Goal: Information Seeking & Learning: Learn about a topic

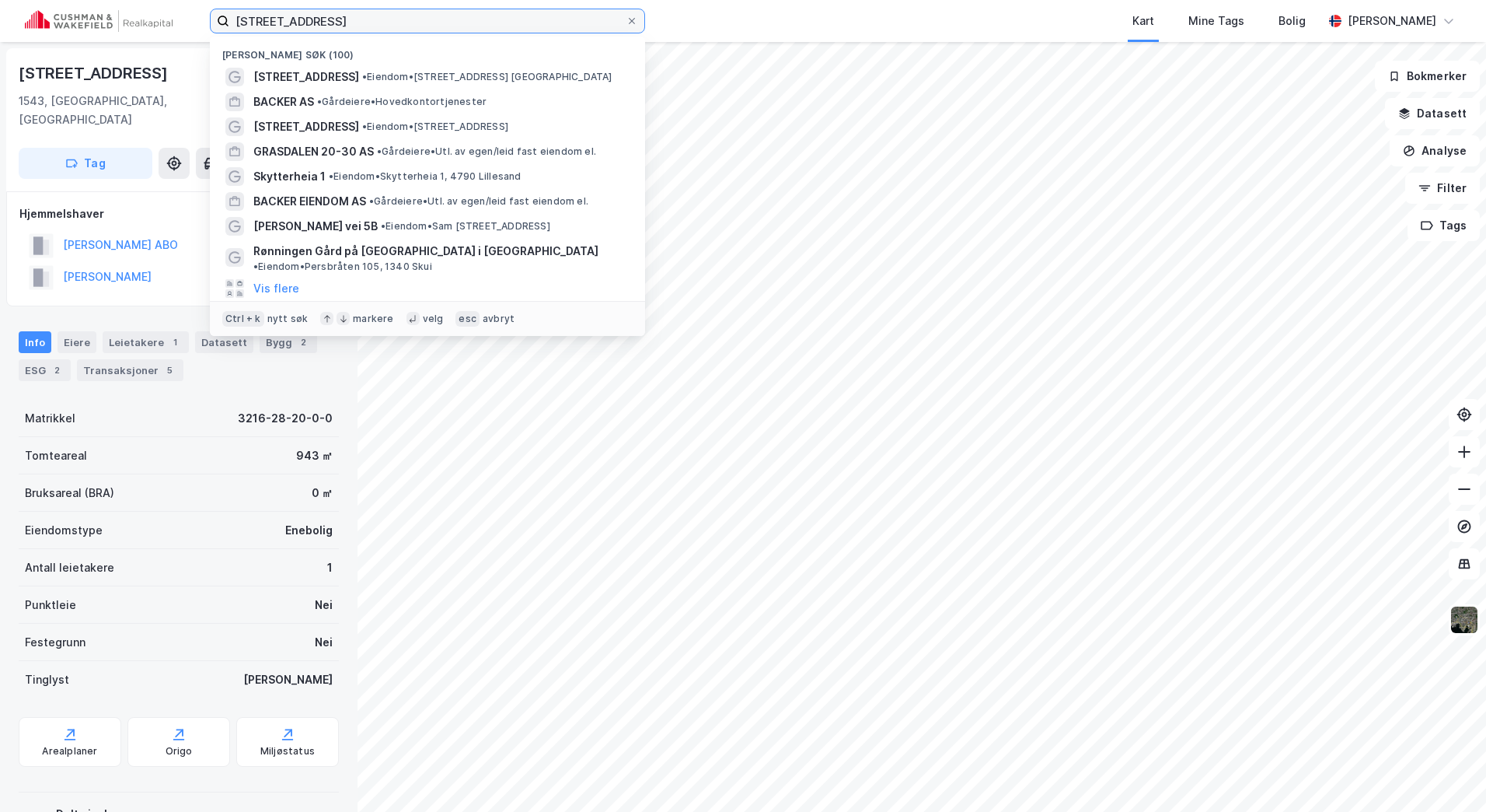
drag, startPoint x: 374, startPoint y: 26, endPoint x: 178, endPoint y: 20, distance: 196.1
click at [180, 20] on div "Verpetveien 50 Nylige søk (100) Verpetveien 50 • Eiendom • [STREET_ADDRESS] Ves…" at bounding box center [743, 21] width 1486 height 42
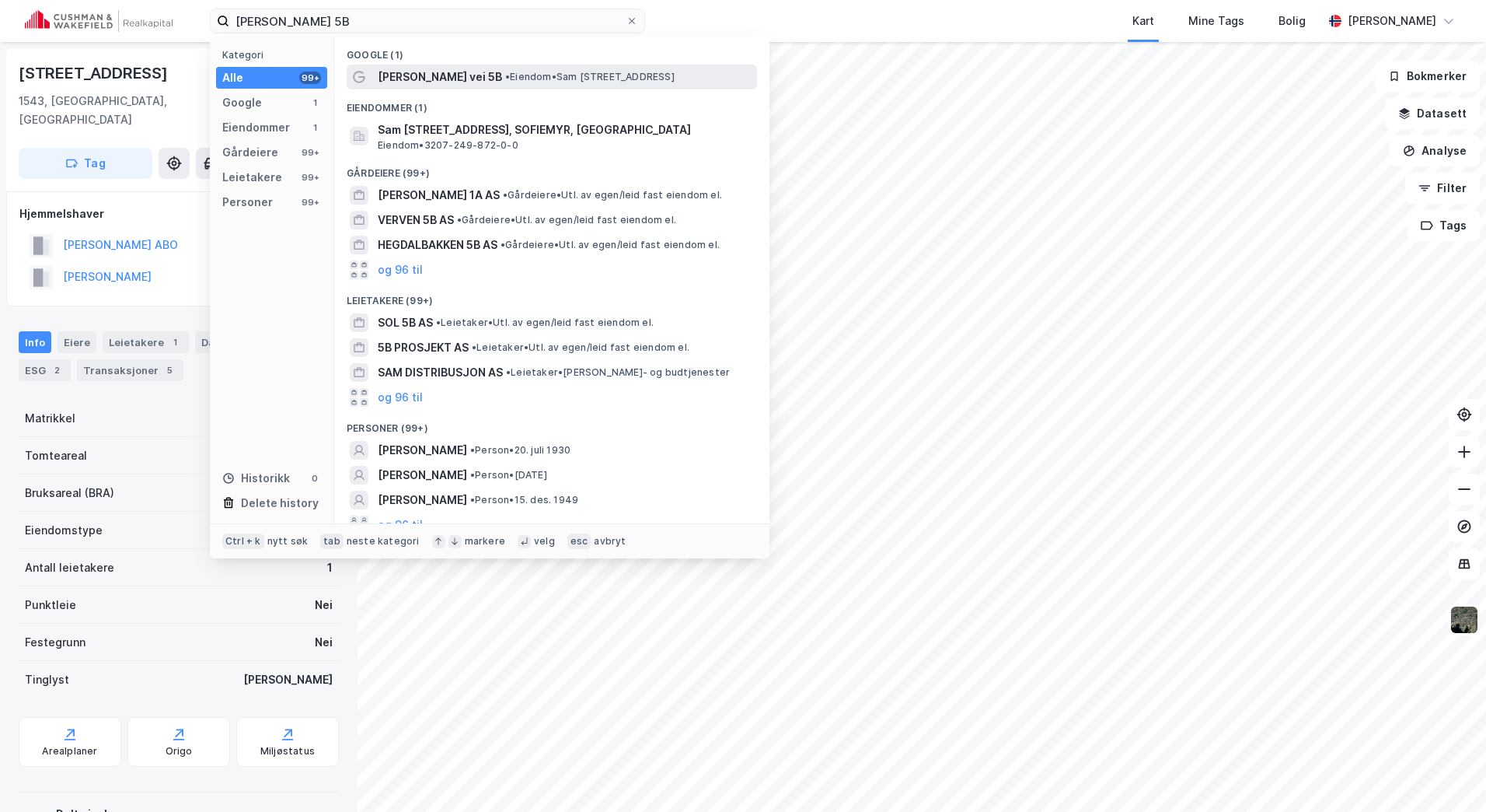
click at [527, 73] on span "• Eiendom • [PERSON_NAME][STREET_ADDRESS]" at bounding box center [589, 77] width 170 height 13
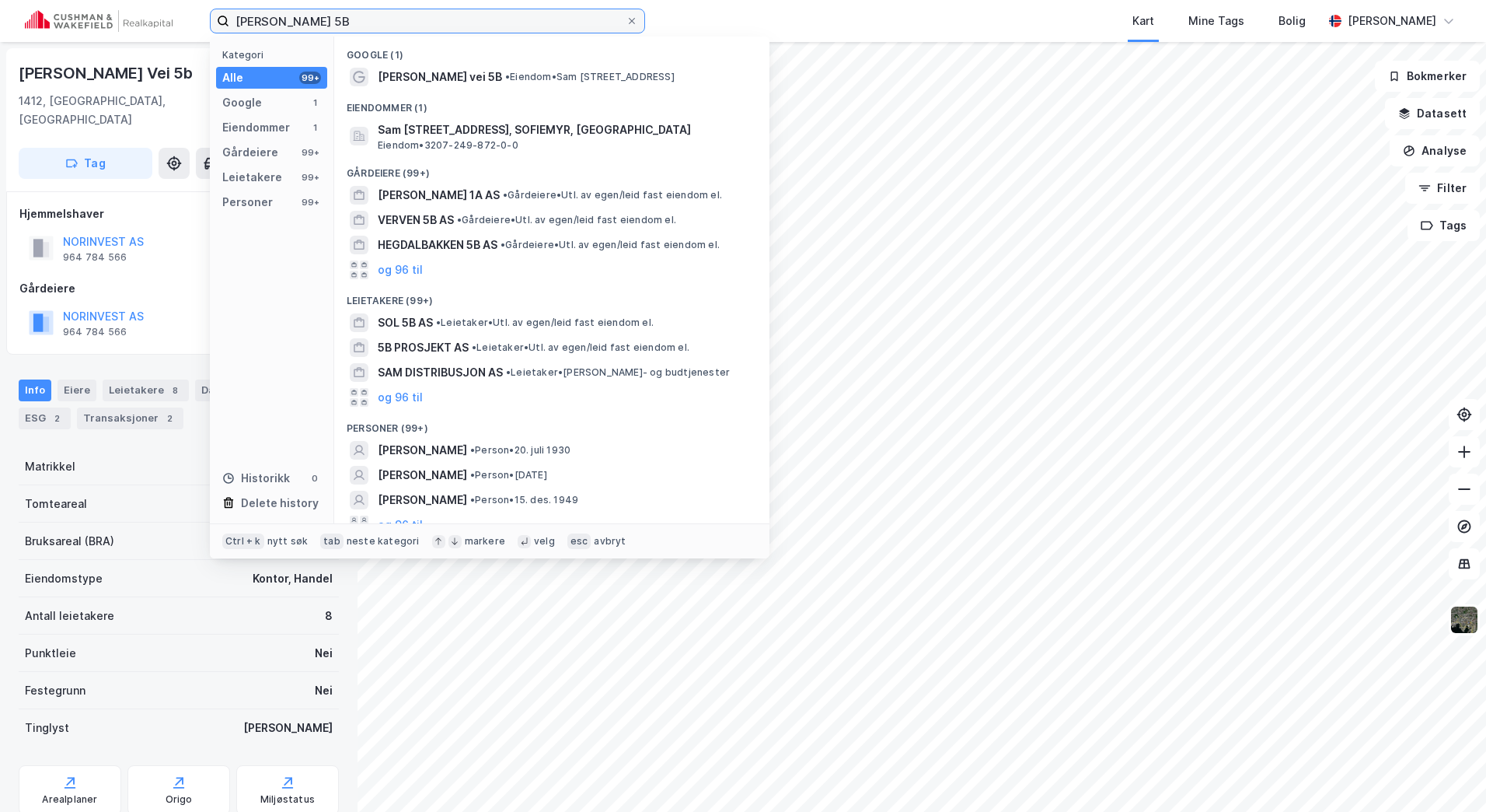
drag, startPoint x: 370, startPoint y: 22, endPoint x: 203, endPoint y: 23, distance: 167.0
click at [204, 23] on div "[PERSON_NAME] 5B Kategori Alle 99+ Google 1 Eiendommer 1 Gårdeiere 99+ Leietake…" at bounding box center [743, 21] width 1486 height 42
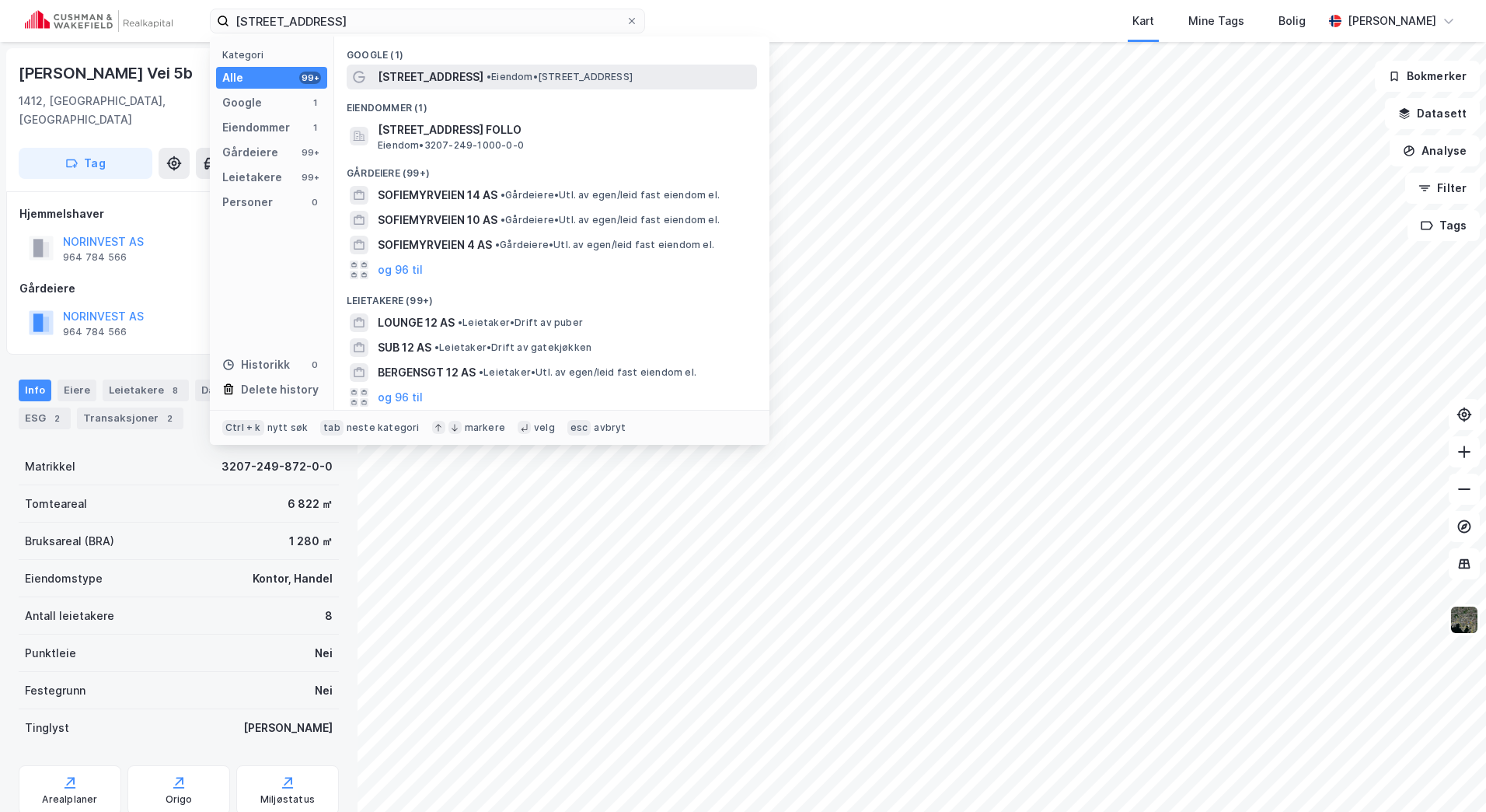
click at [531, 72] on span "• Eiendom • [STREET_ADDRESS]" at bounding box center [560, 77] width 146 height 13
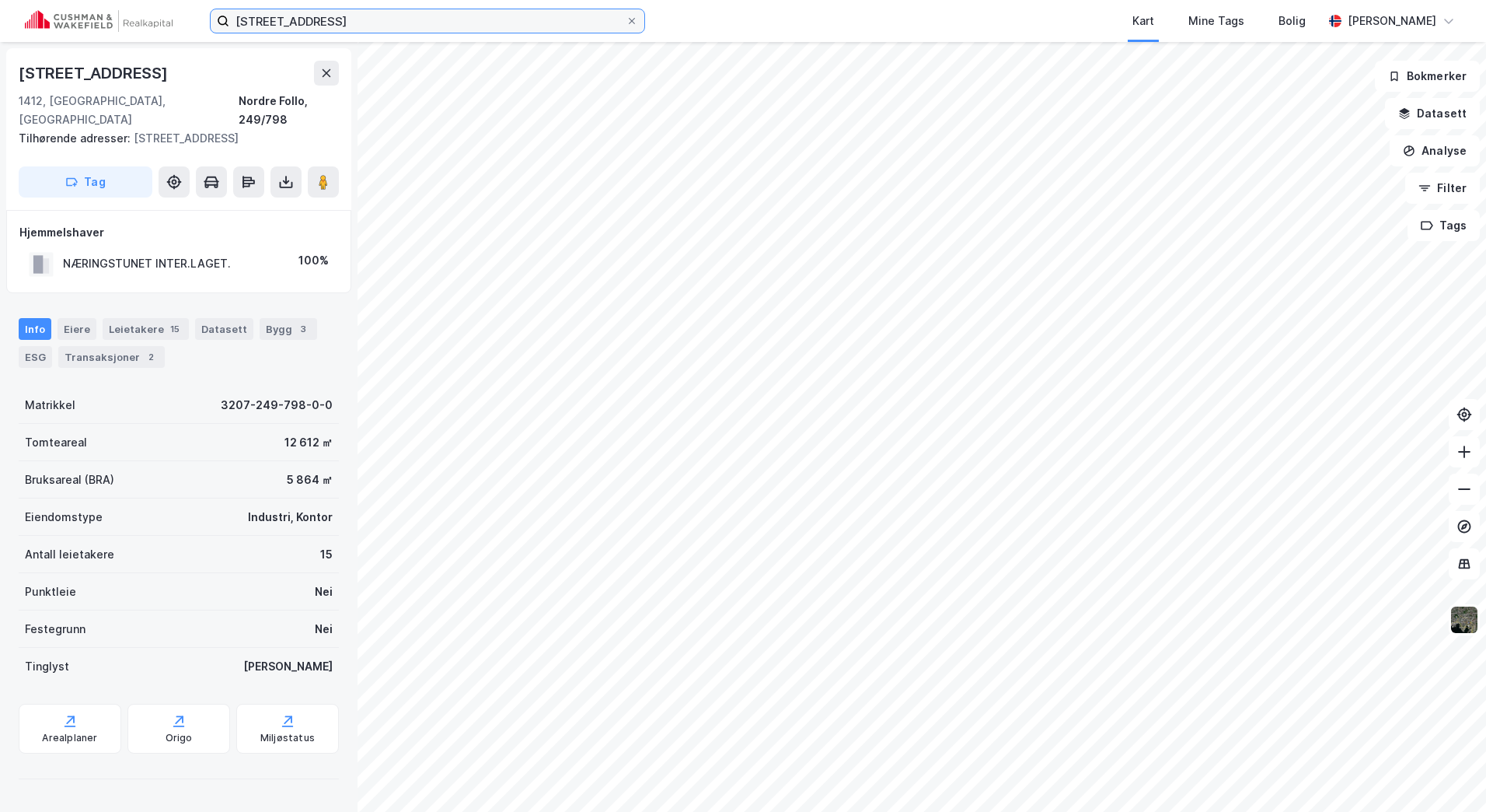
click at [380, 19] on input "[STREET_ADDRESS]" at bounding box center [427, 21] width 396 height 24
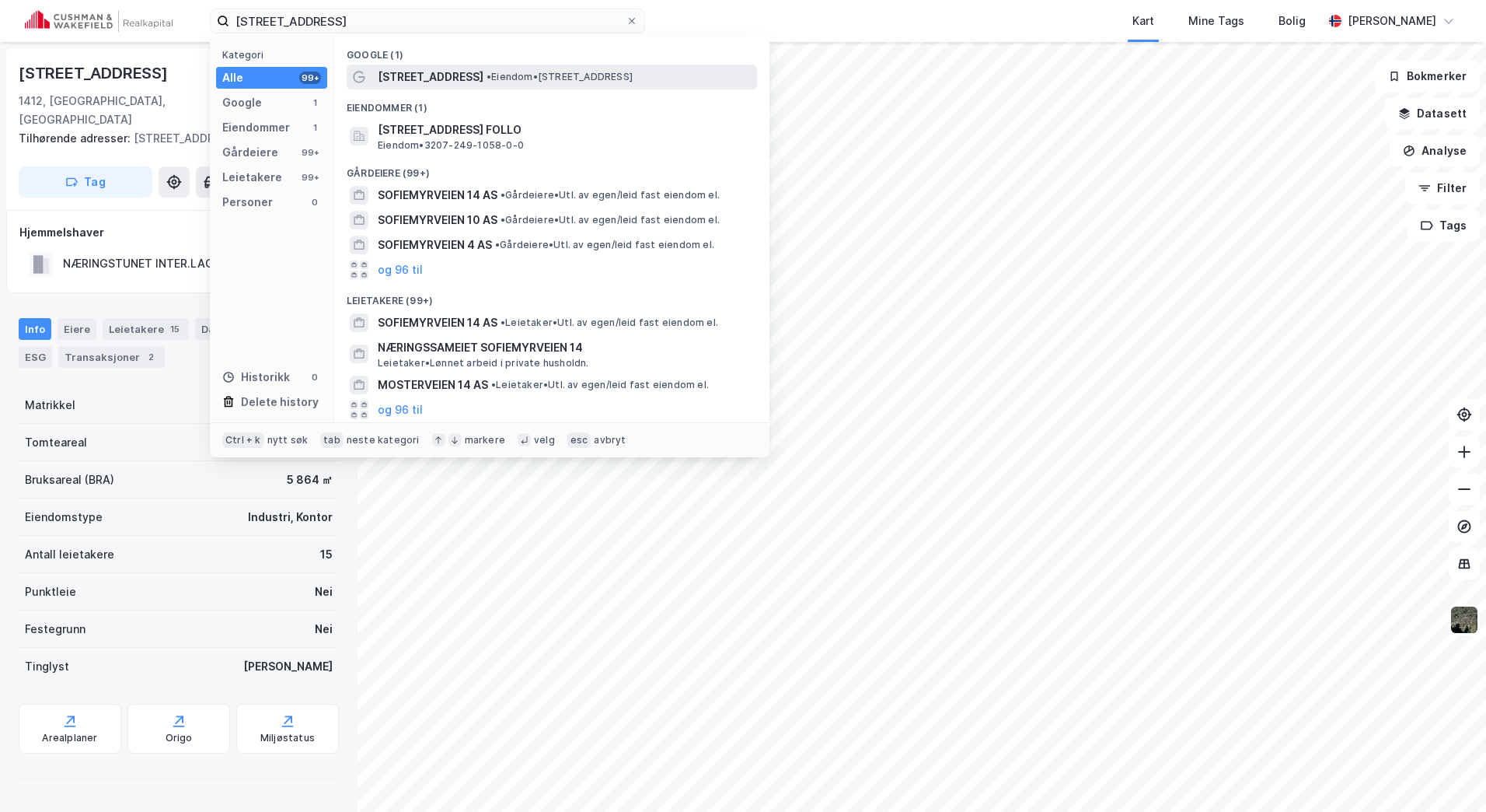
click at [411, 66] on div "[STREET_ADDRESS] • Eiendom • [STREET_ADDRESS]" at bounding box center [552, 76] width 411 height 25
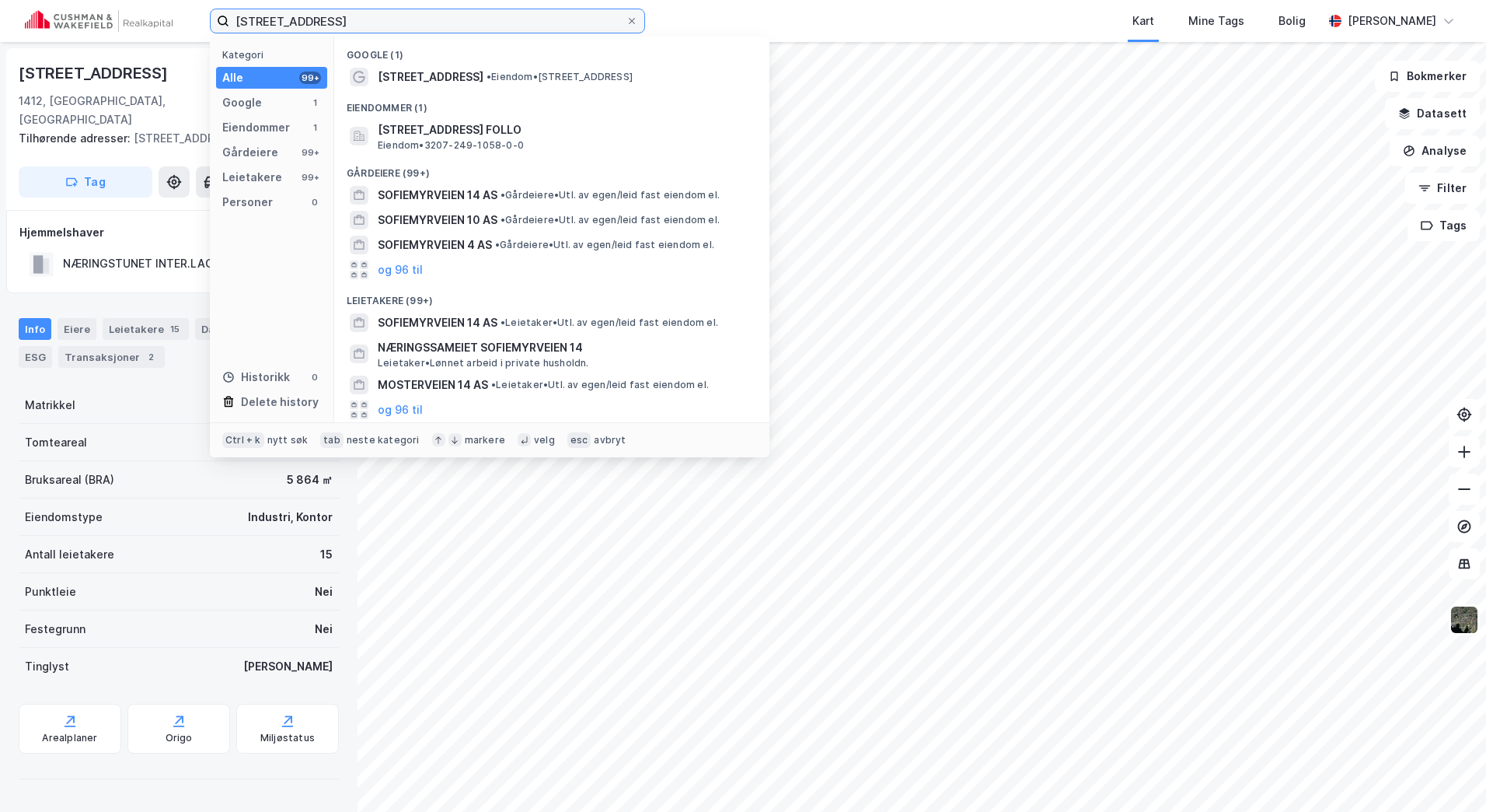
drag, startPoint x: 364, startPoint y: 21, endPoint x: 105, endPoint y: 64, distance: 262.5
click at [142, 51] on div "[STREET_ADDRESS] Kategori Alle 99+ Google 1 Eiendommer 1 Gårdeiere 99+ Leietake…" at bounding box center [743, 406] width 1486 height 812
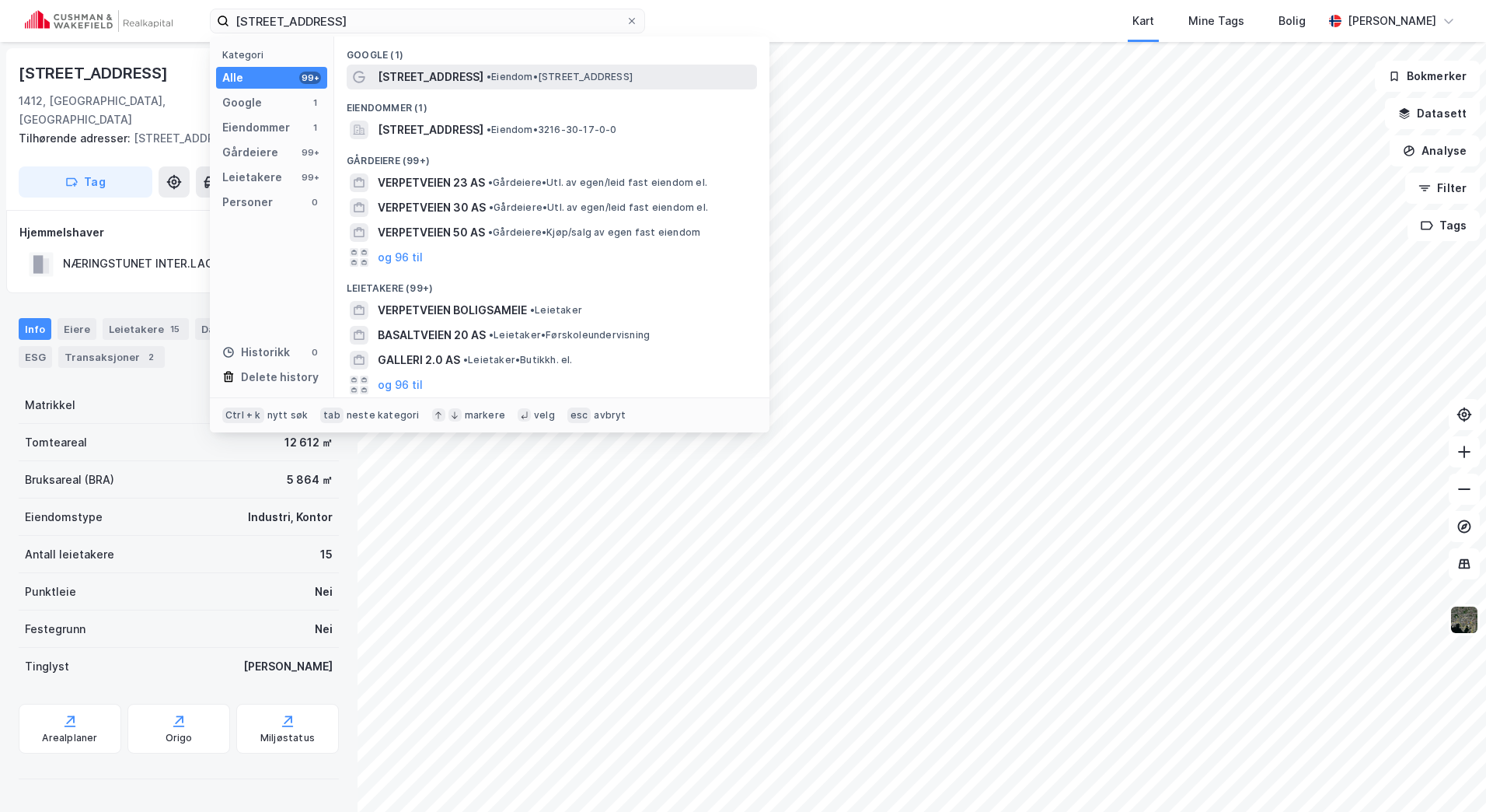
click at [590, 69] on div "[STREET_ADDRESS] • Eiendom • [STREET_ADDRESS]" at bounding box center [566, 76] width 376 height 19
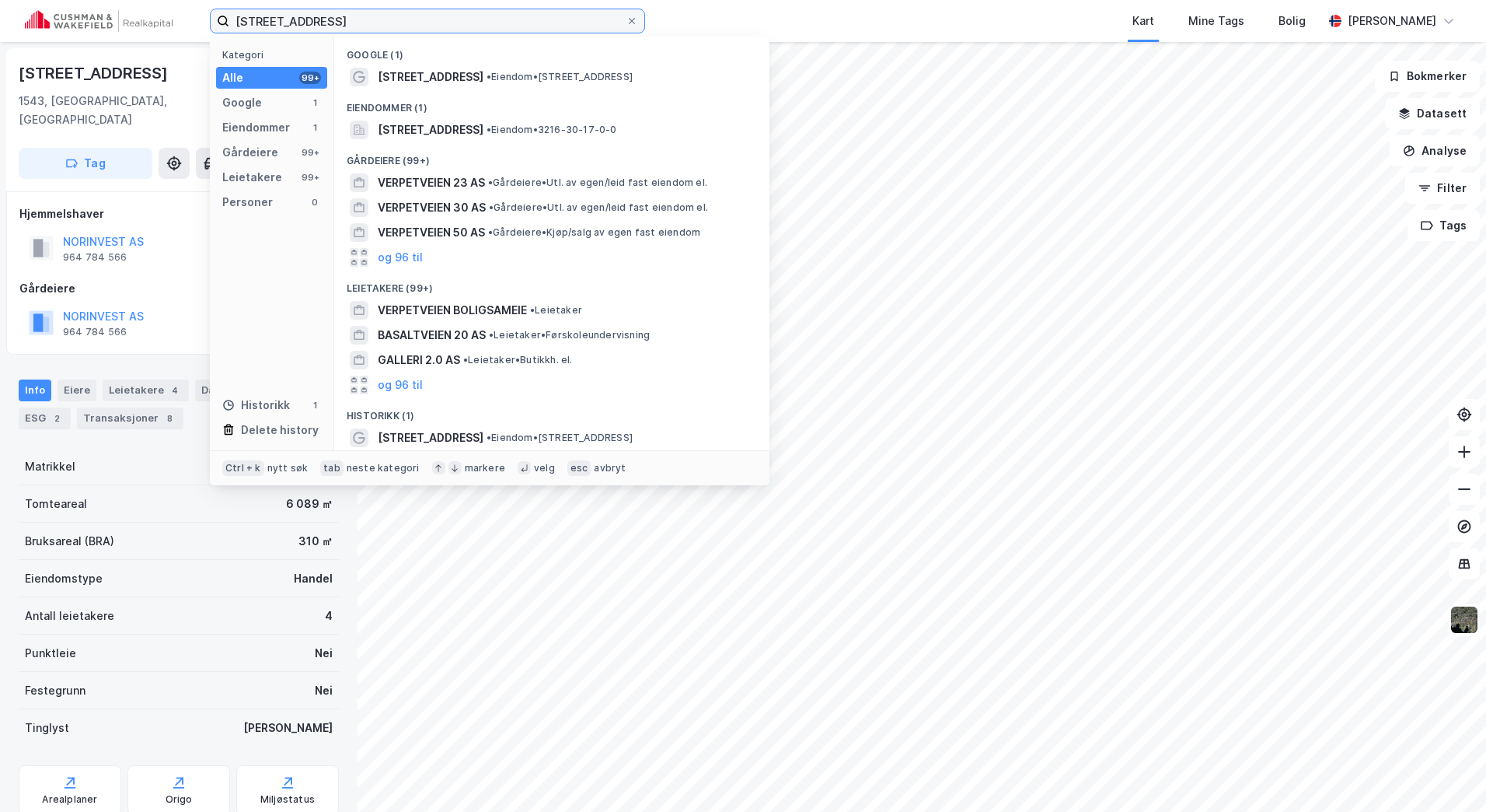
click at [313, 15] on input "[STREET_ADDRESS]" at bounding box center [427, 21] width 396 height 24
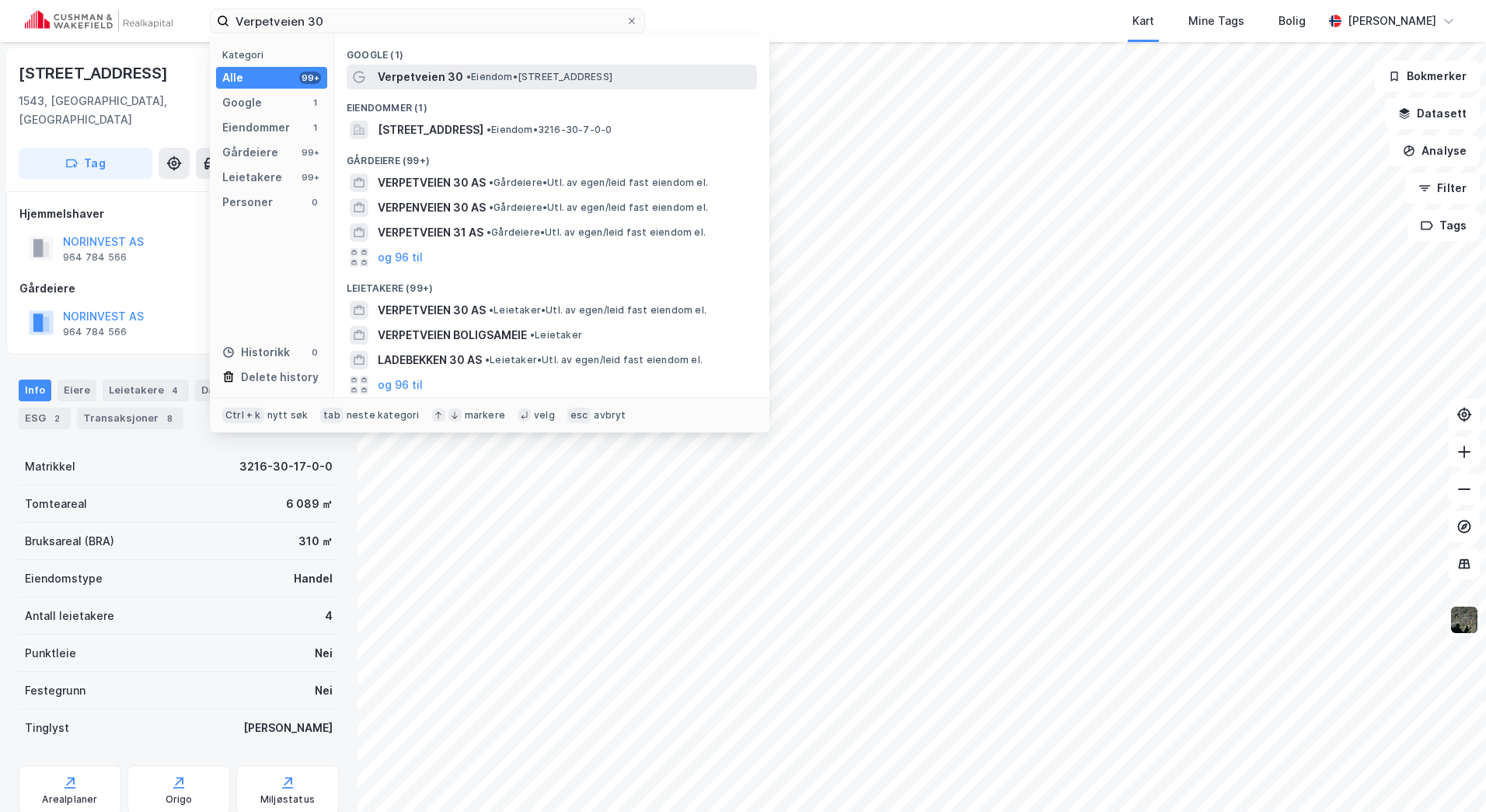
click at [417, 73] on span "Verpetveien 30" at bounding box center [421, 76] width 85 height 19
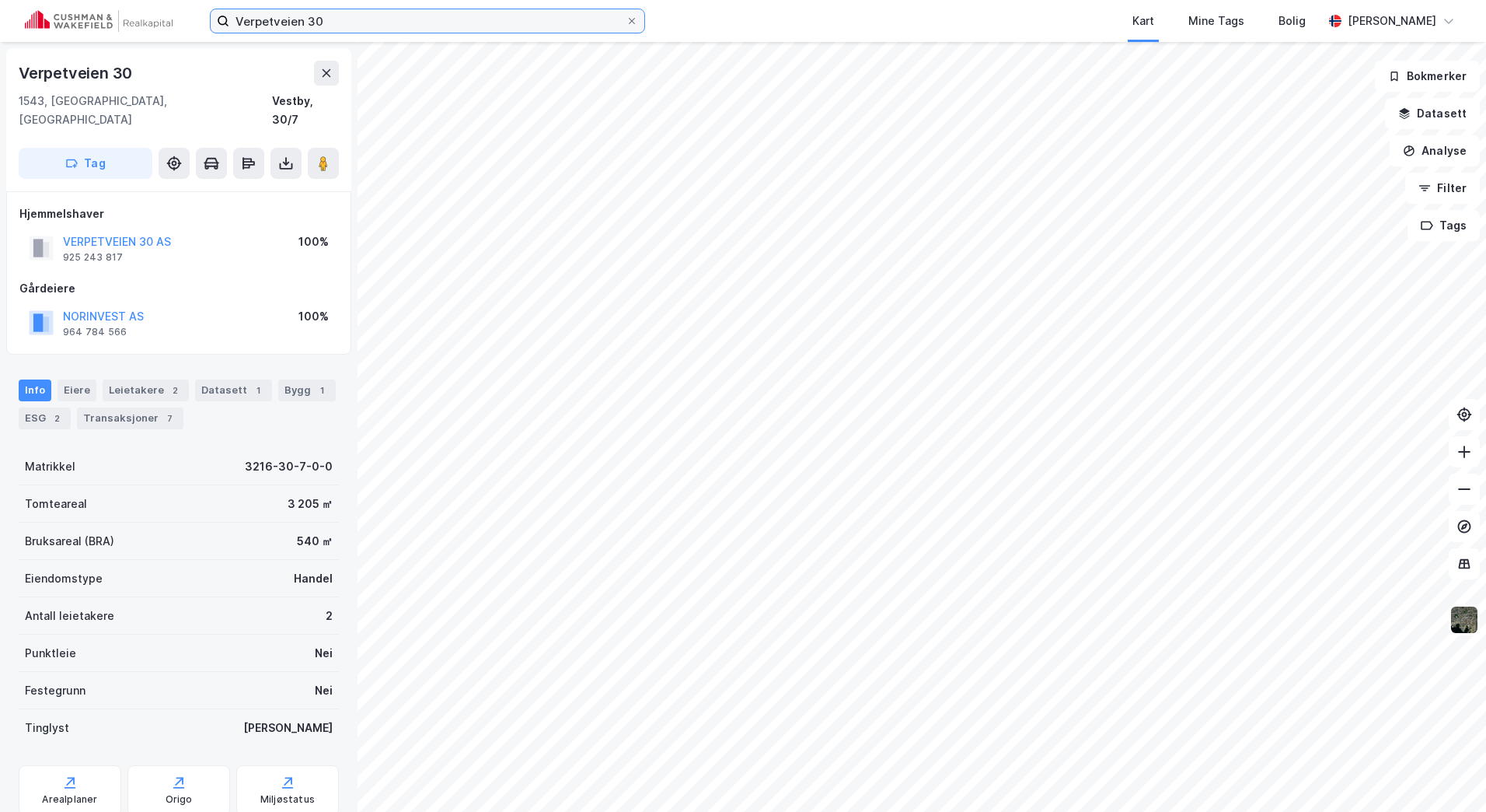
click at [314, 17] on input "Verpetveien 30" at bounding box center [427, 21] width 396 height 24
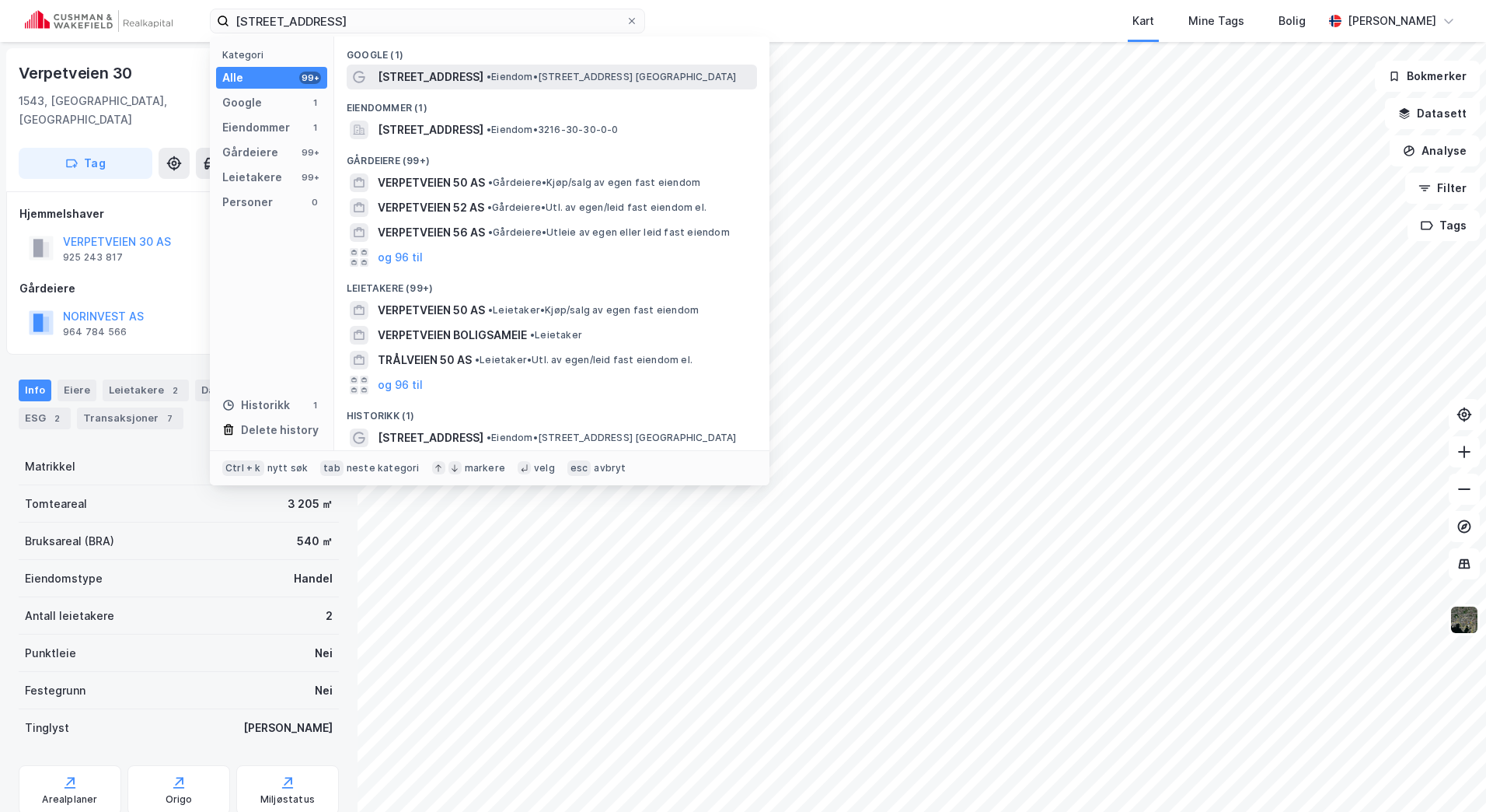
click at [537, 86] on div "[STREET_ADDRESS] • Eiendom • [STREET_ADDRESS]" at bounding box center [552, 76] width 411 height 25
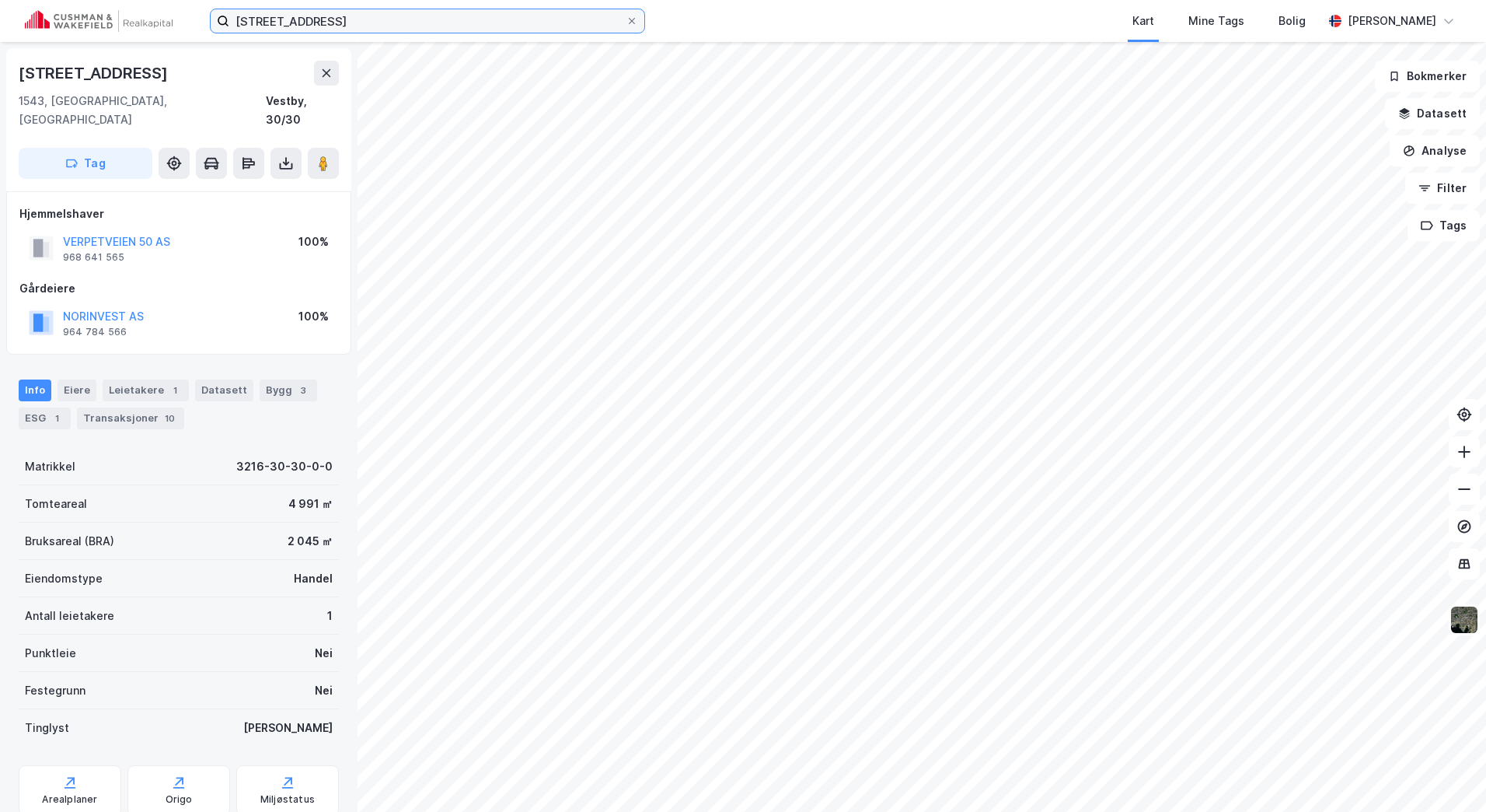
click at [330, 15] on input "[STREET_ADDRESS]" at bounding box center [427, 21] width 396 height 24
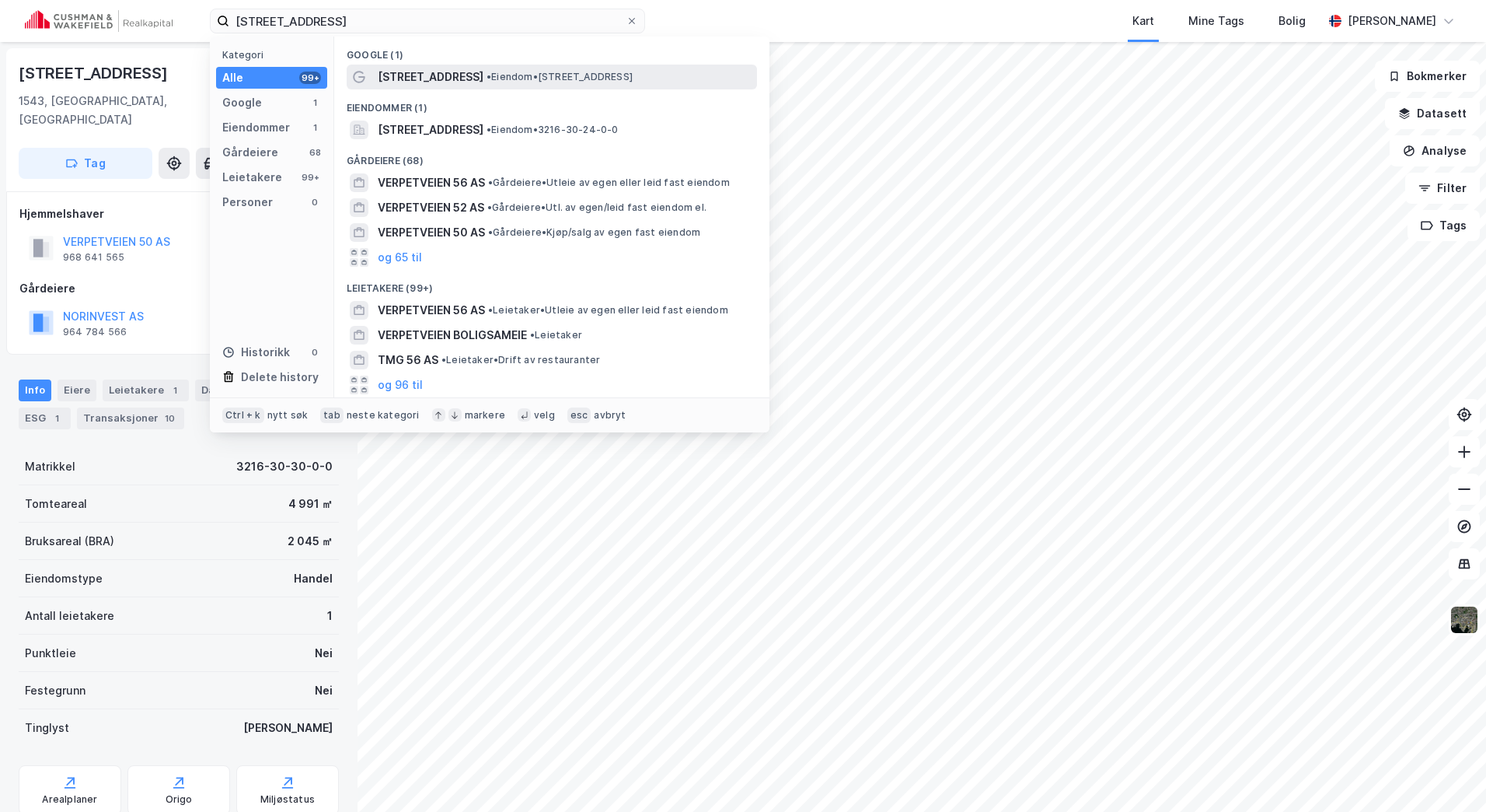
click at [507, 77] on span "• Eiendom • [STREET_ADDRESS]" at bounding box center [560, 77] width 146 height 13
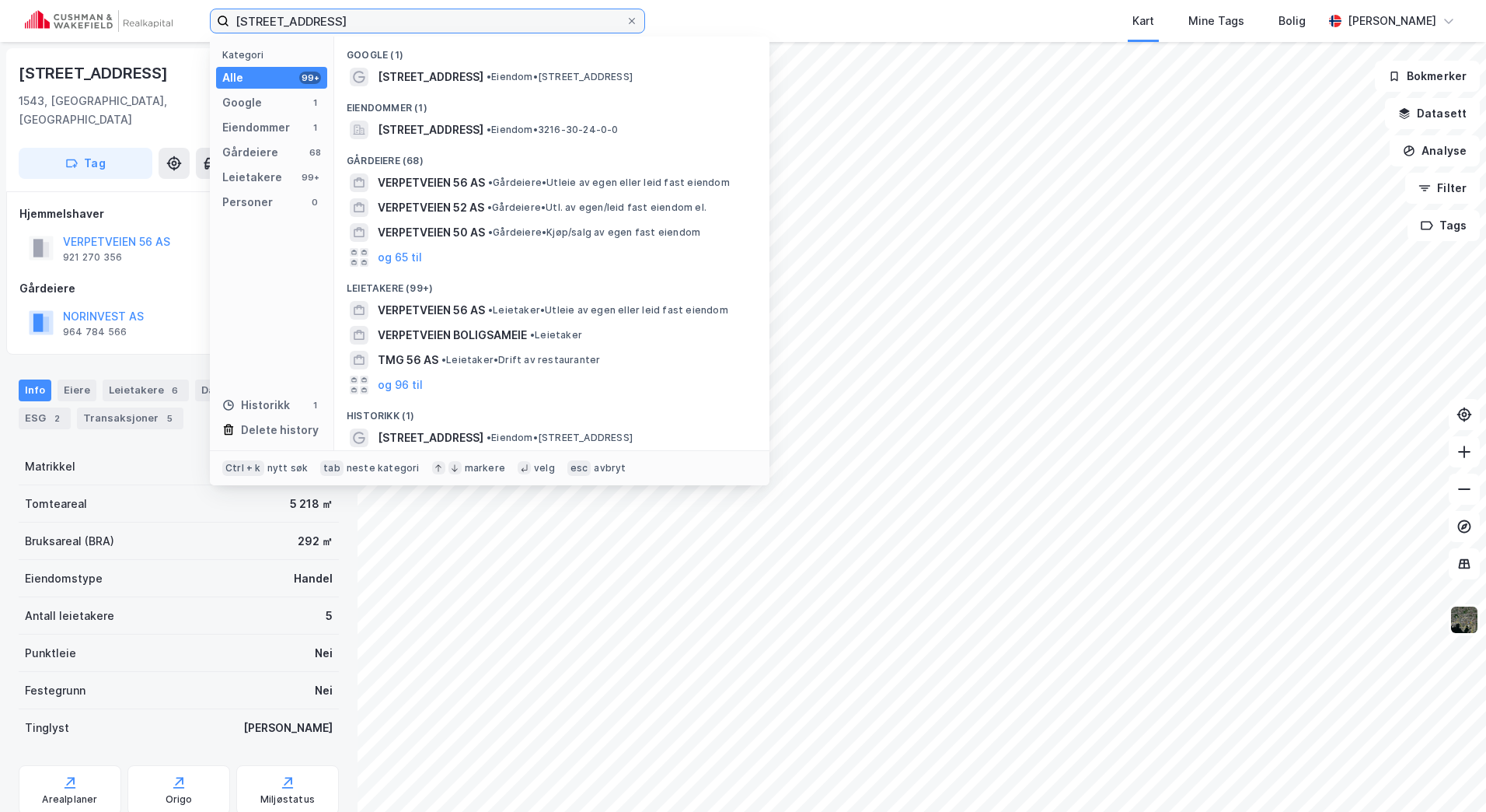
drag, startPoint x: 351, startPoint y: 15, endPoint x: -3, endPoint y: 15, distance: 354.0
click at [0, 15] on html "Verpetveien 56 Kategori Alle 99+ Google 1 Eiendommer 1 Gårdeiere 68 Leietakere …" at bounding box center [743, 406] width 1486 height 812
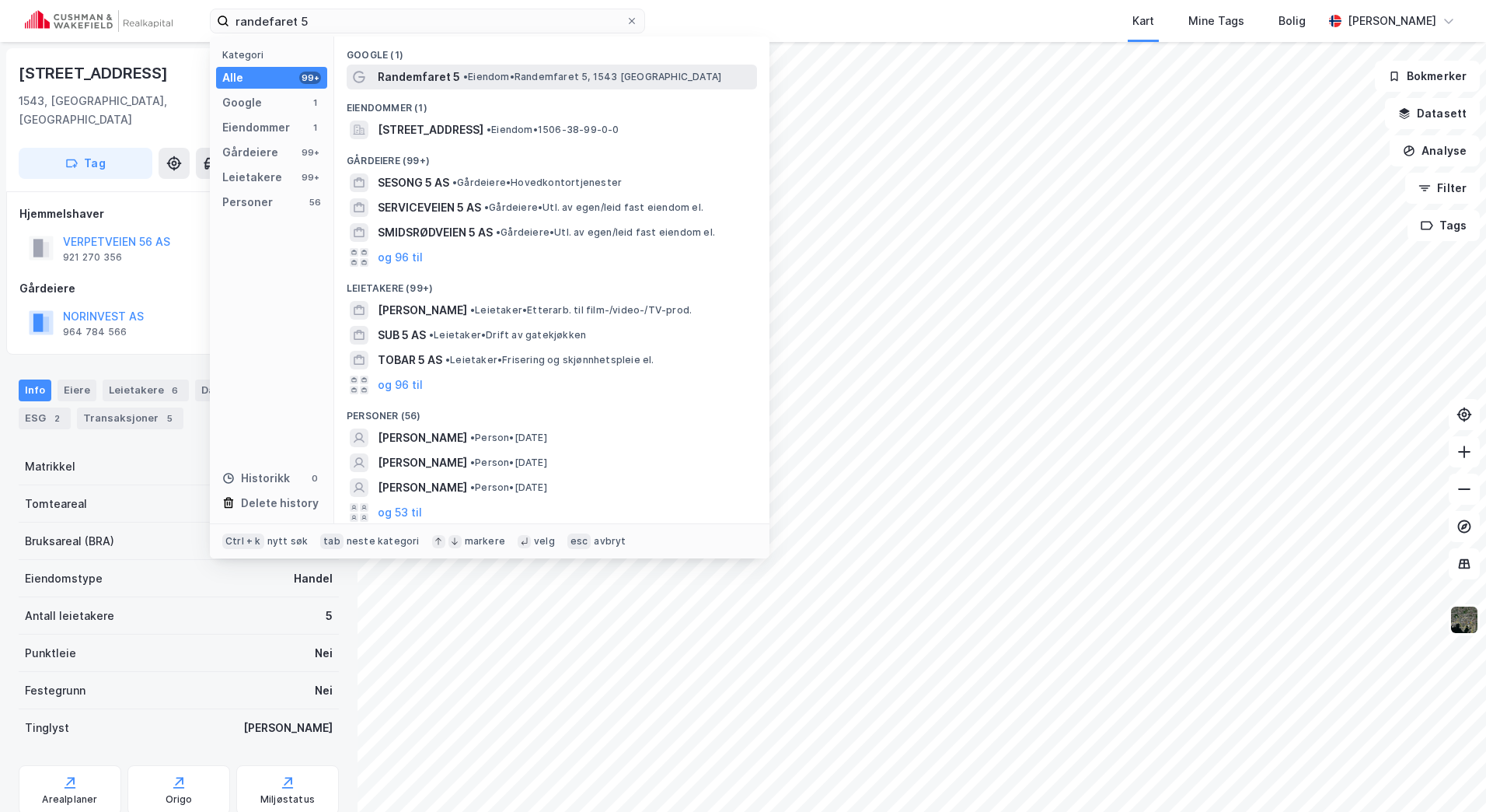
click at [421, 82] on span "Randemfaret 5" at bounding box center [419, 76] width 83 height 19
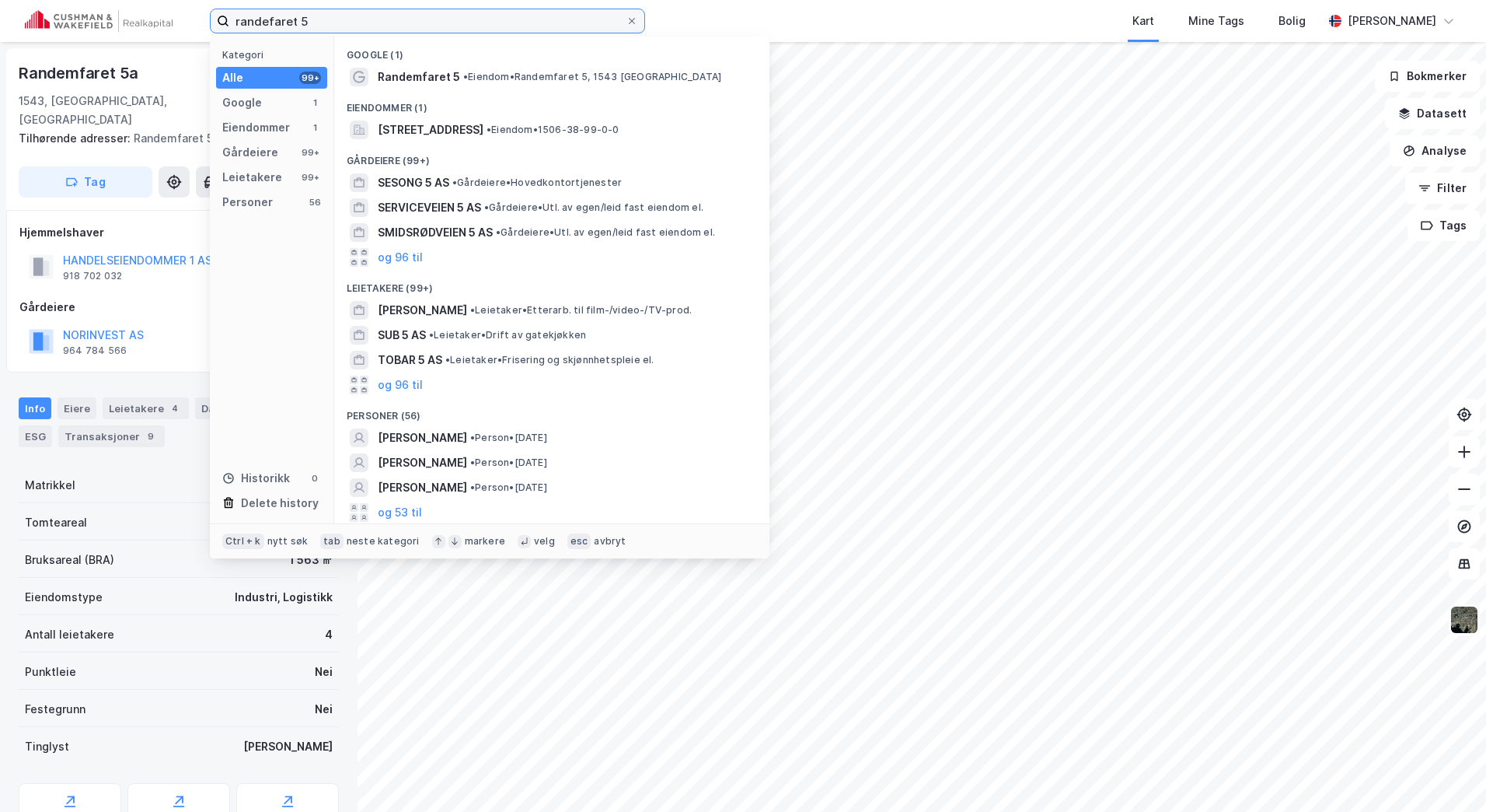
drag, startPoint x: 207, startPoint y: 22, endPoint x: 173, endPoint y: 15, distance: 34.7
click at [175, 17] on div "randefaret 5 Kategori Alle 99+ Google 1 Eiendommer 1 Gårdeiere 99+ Leietakere 9…" at bounding box center [743, 21] width 1486 height 42
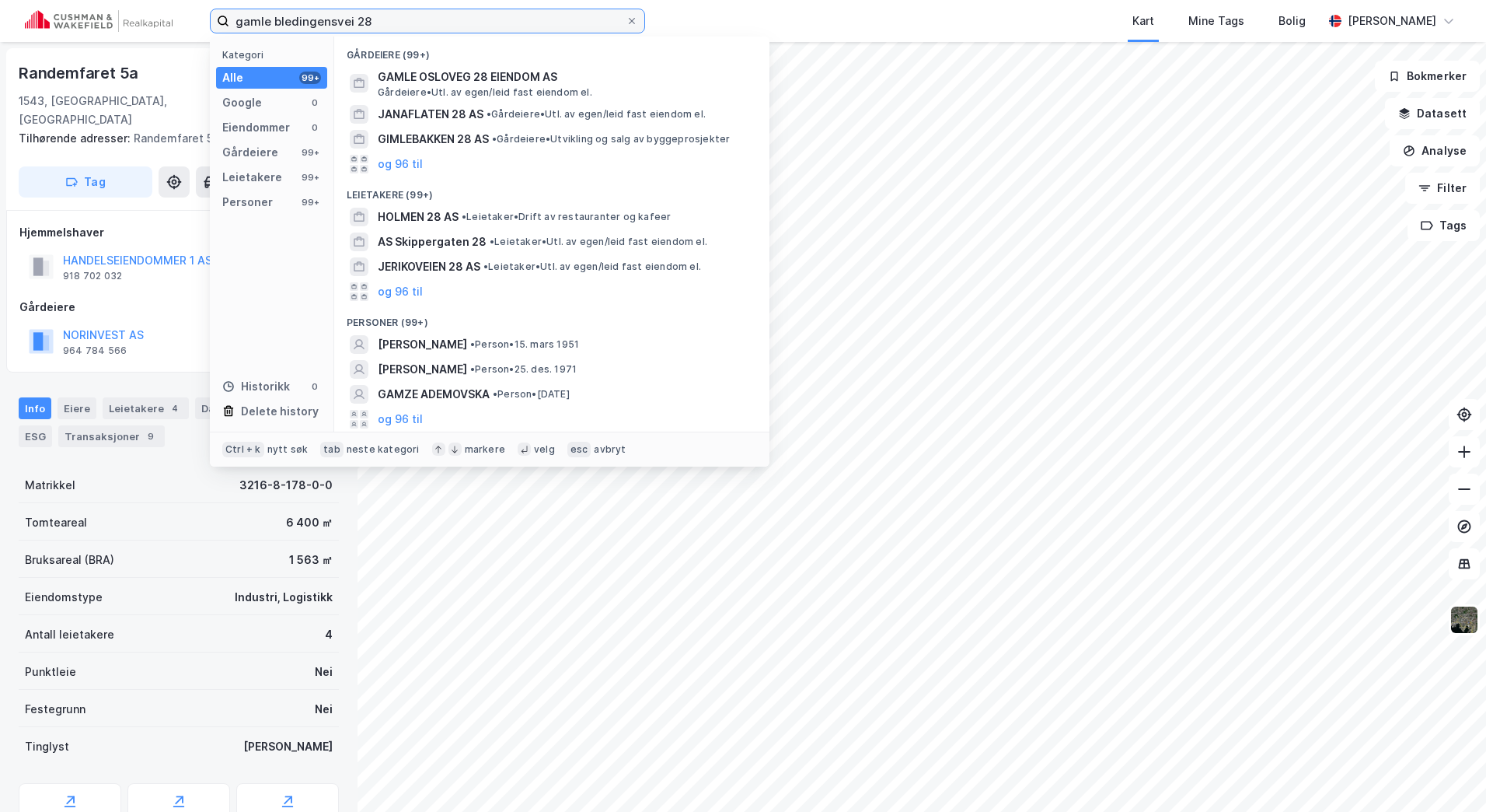
drag, startPoint x: 360, startPoint y: 22, endPoint x: 283, endPoint y: 25, distance: 77.1
click at [283, 25] on input "gamle bledingensvei 28" at bounding box center [427, 21] width 396 height 24
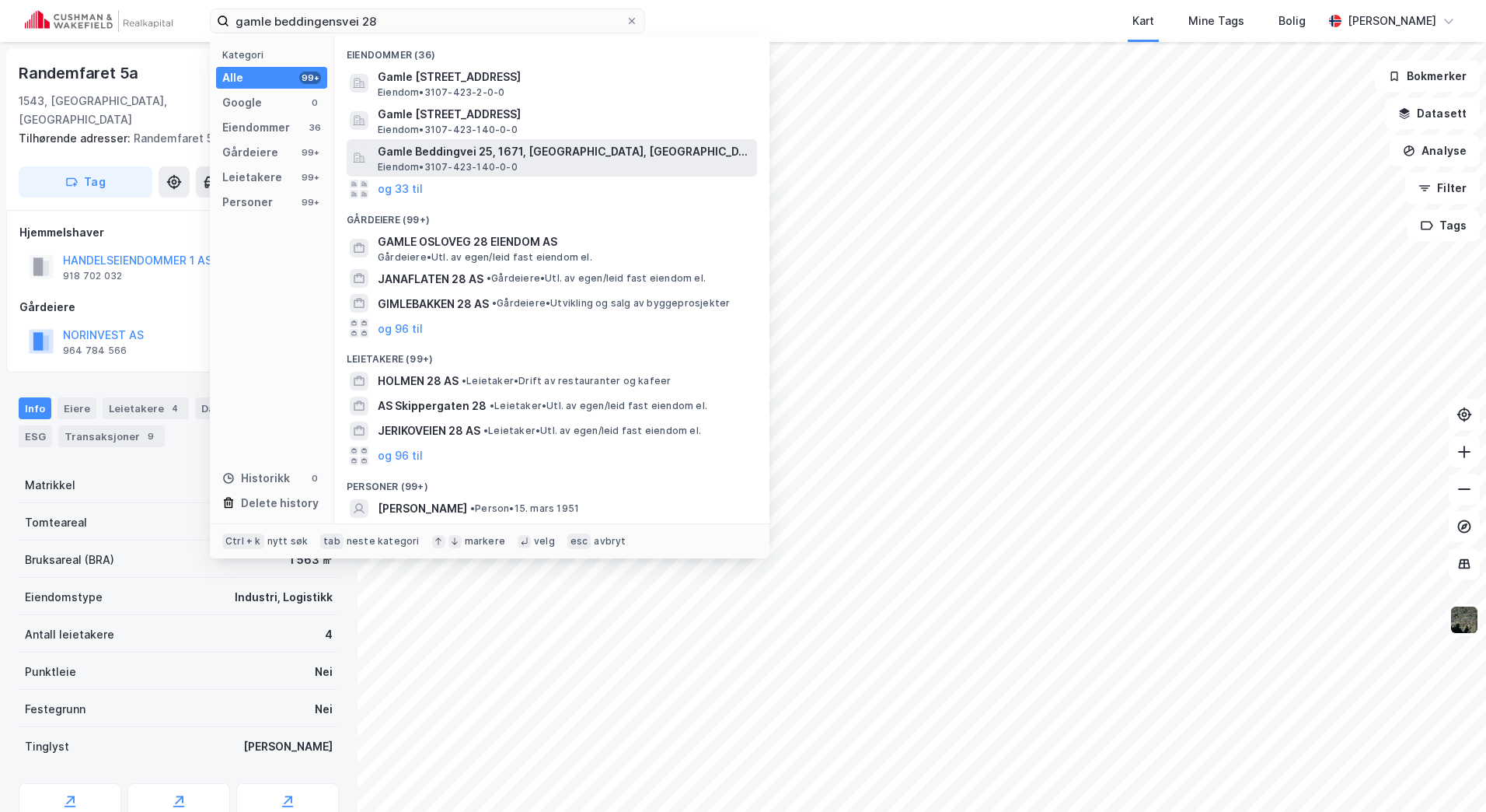
click at [575, 149] on span "Gamle Beddingvei 25, 1671, [GEOGRAPHIC_DATA], [GEOGRAPHIC_DATA]" at bounding box center [564, 152] width 373 height 19
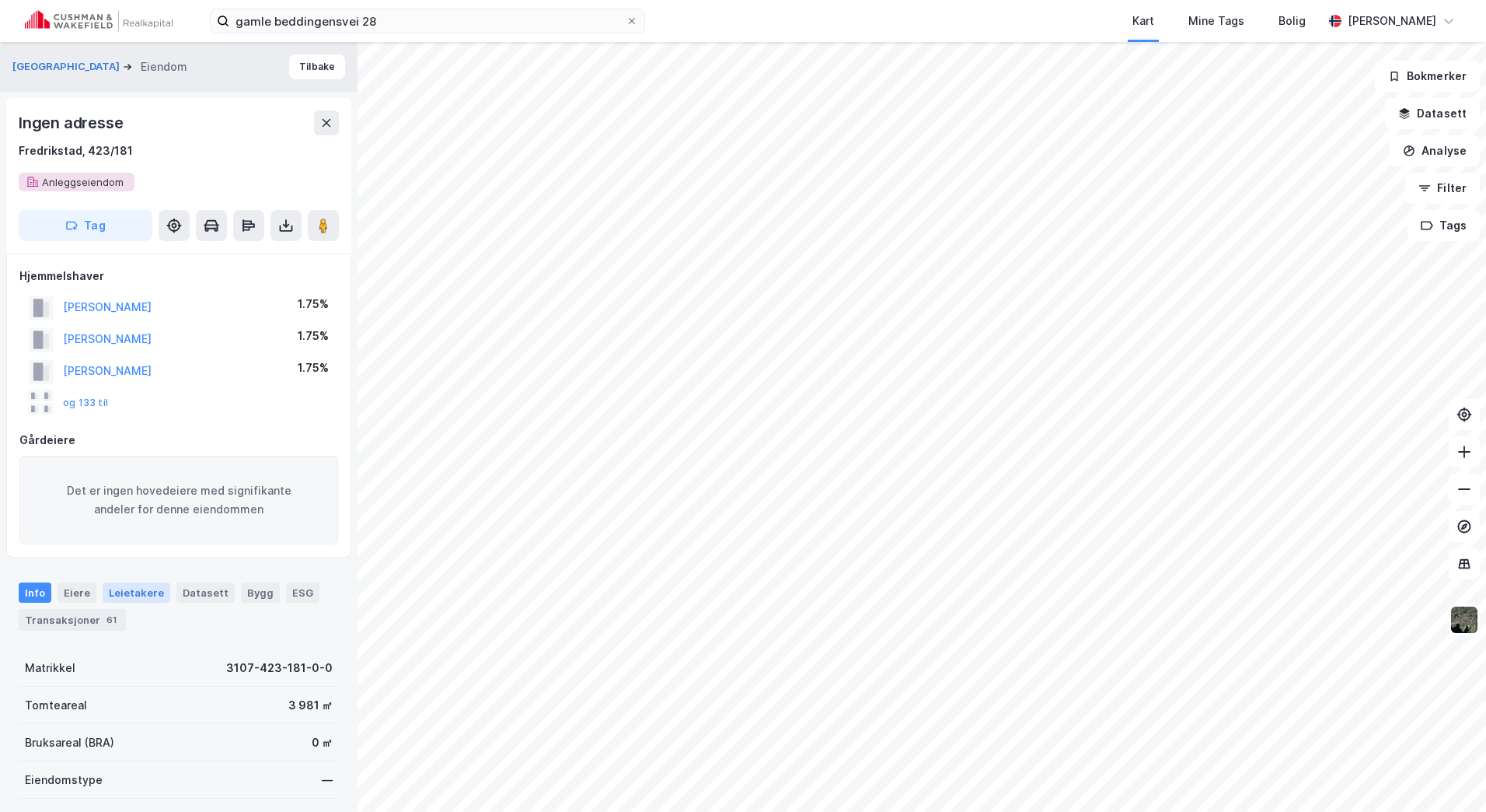
click at [147, 594] on div "Leietakere" at bounding box center [136, 592] width 67 height 20
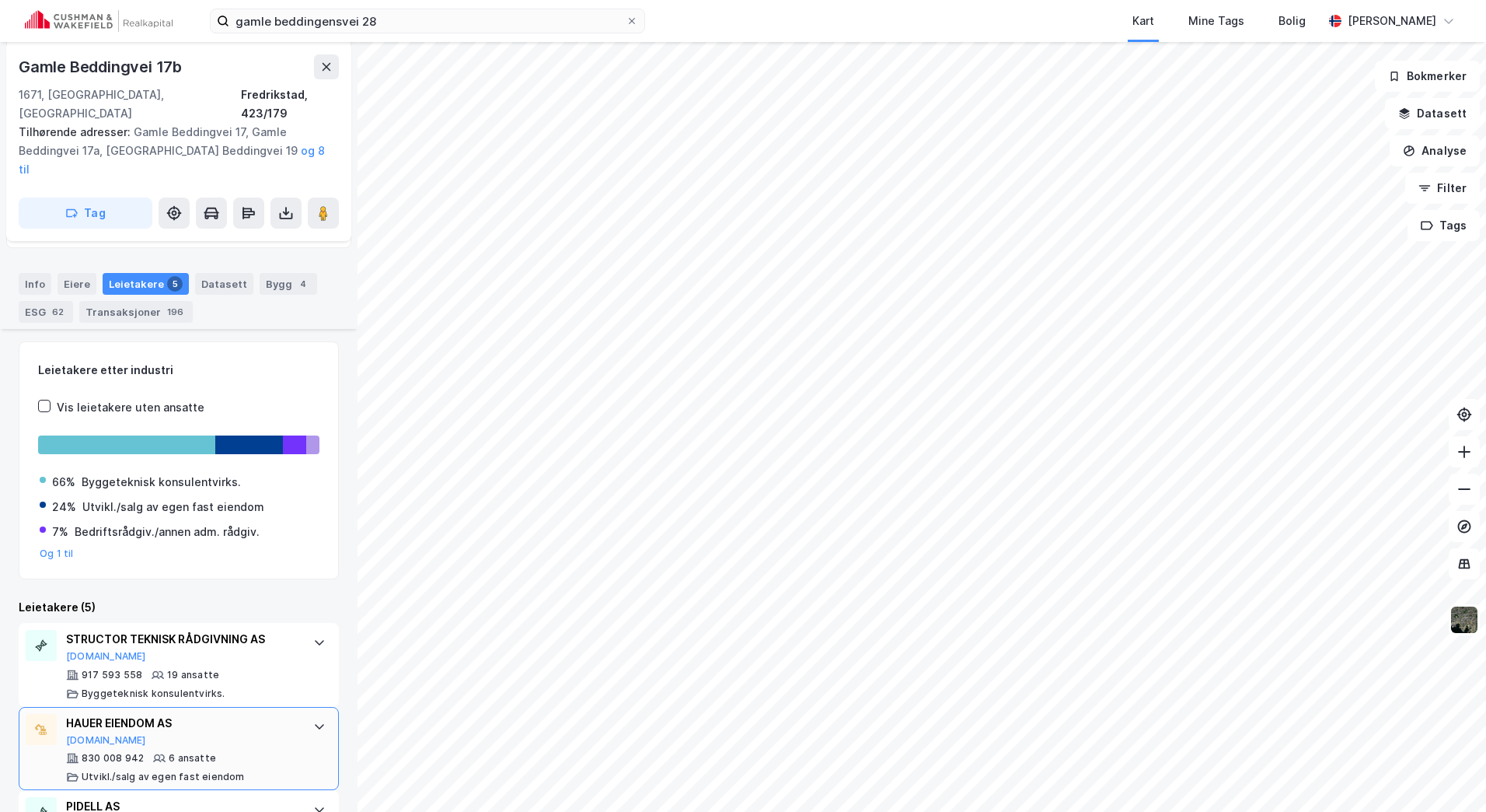
scroll to position [531, 0]
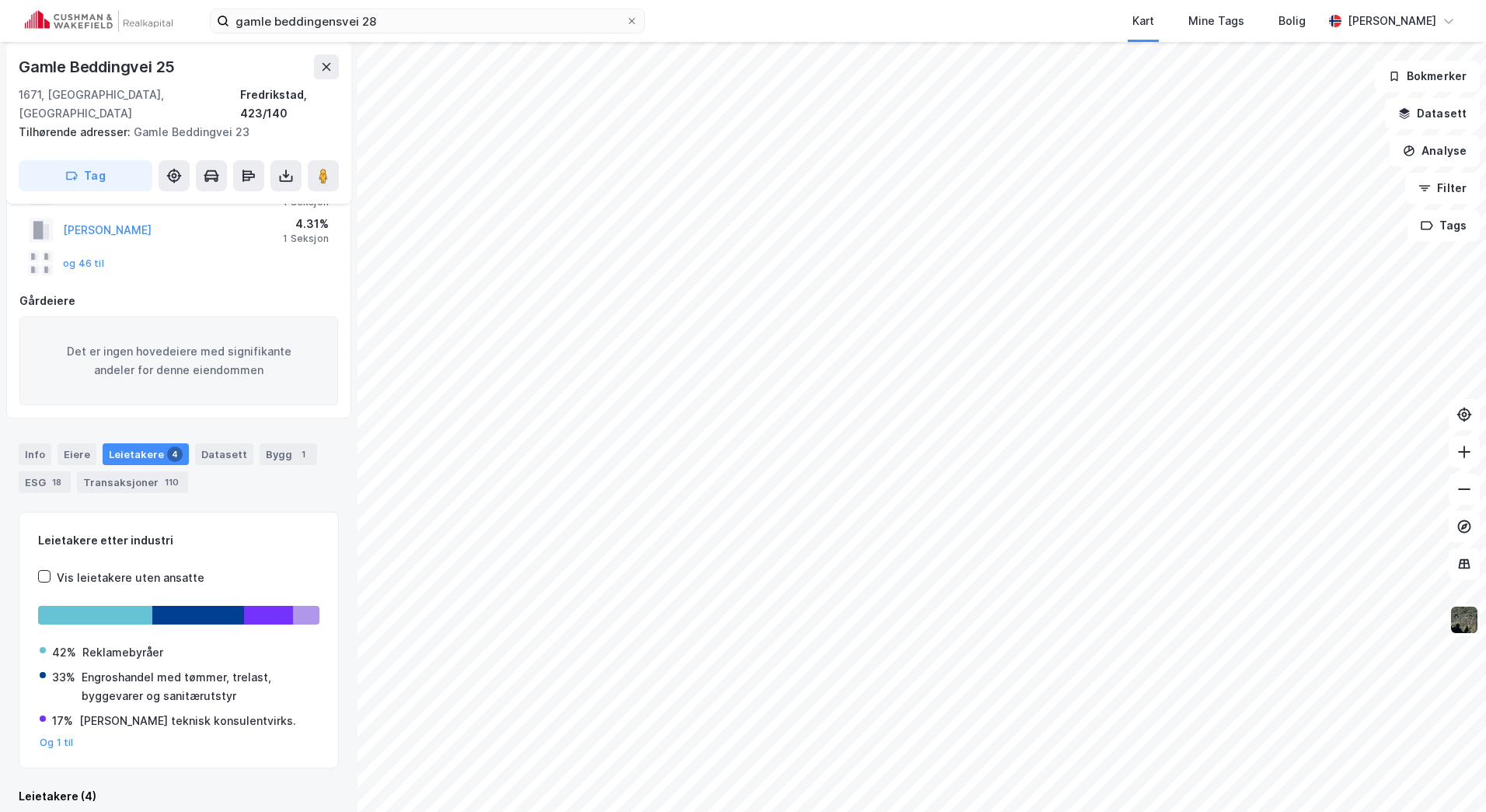
scroll to position [460, 0]
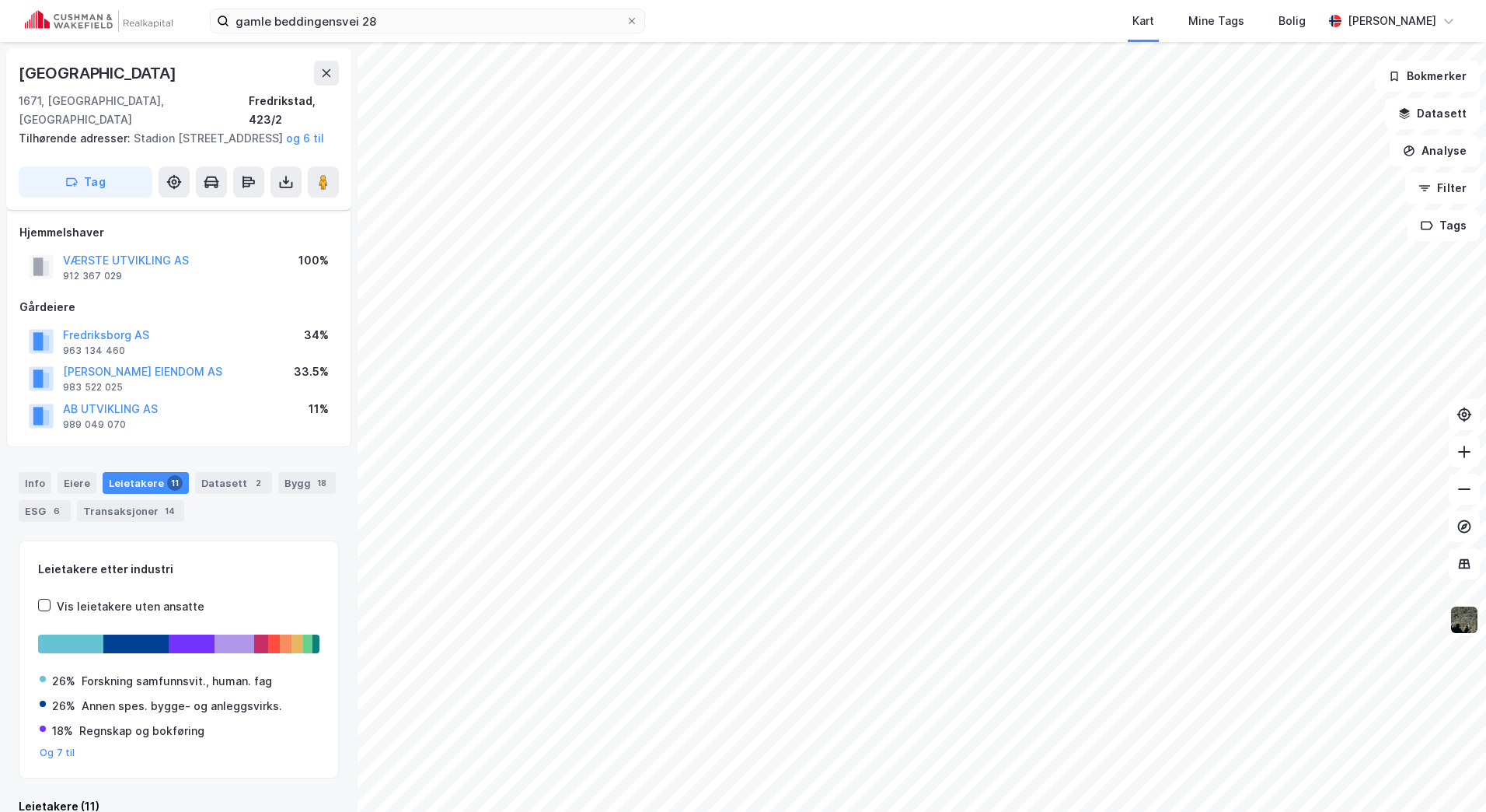
scroll to position [29, 0]
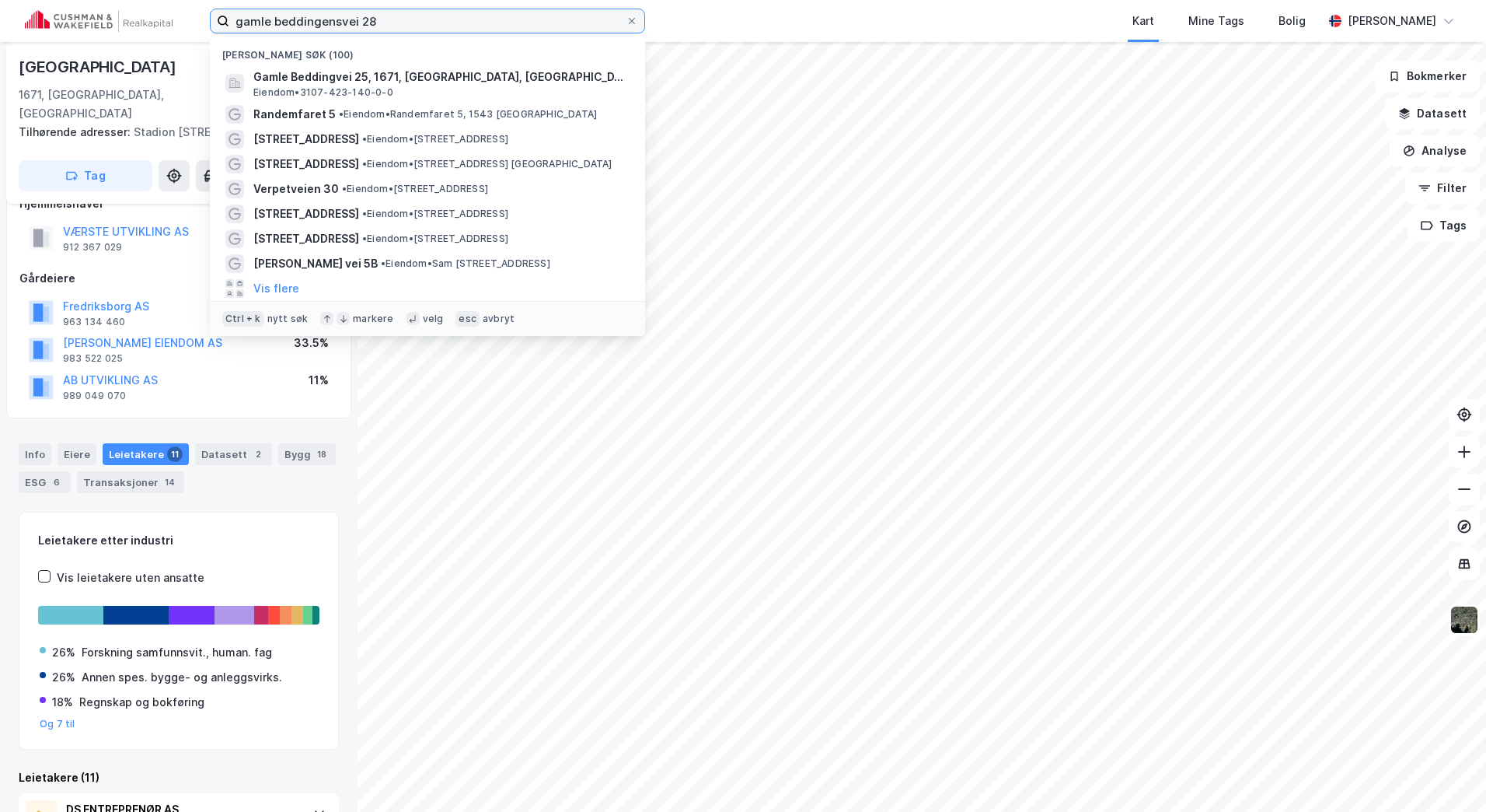
drag, startPoint x: 75, startPoint y: 25, endPoint x: 21, endPoint y: 23, distance: 54.0
click at [37, 23] on div "gamle beddingensvei 28 [GEOGRAPHIC_DATA] (100) [GEOGRAPHIC_DATA] 25, 1671, [GEO…" at bounding box center [743, 21] width 1486 height 42
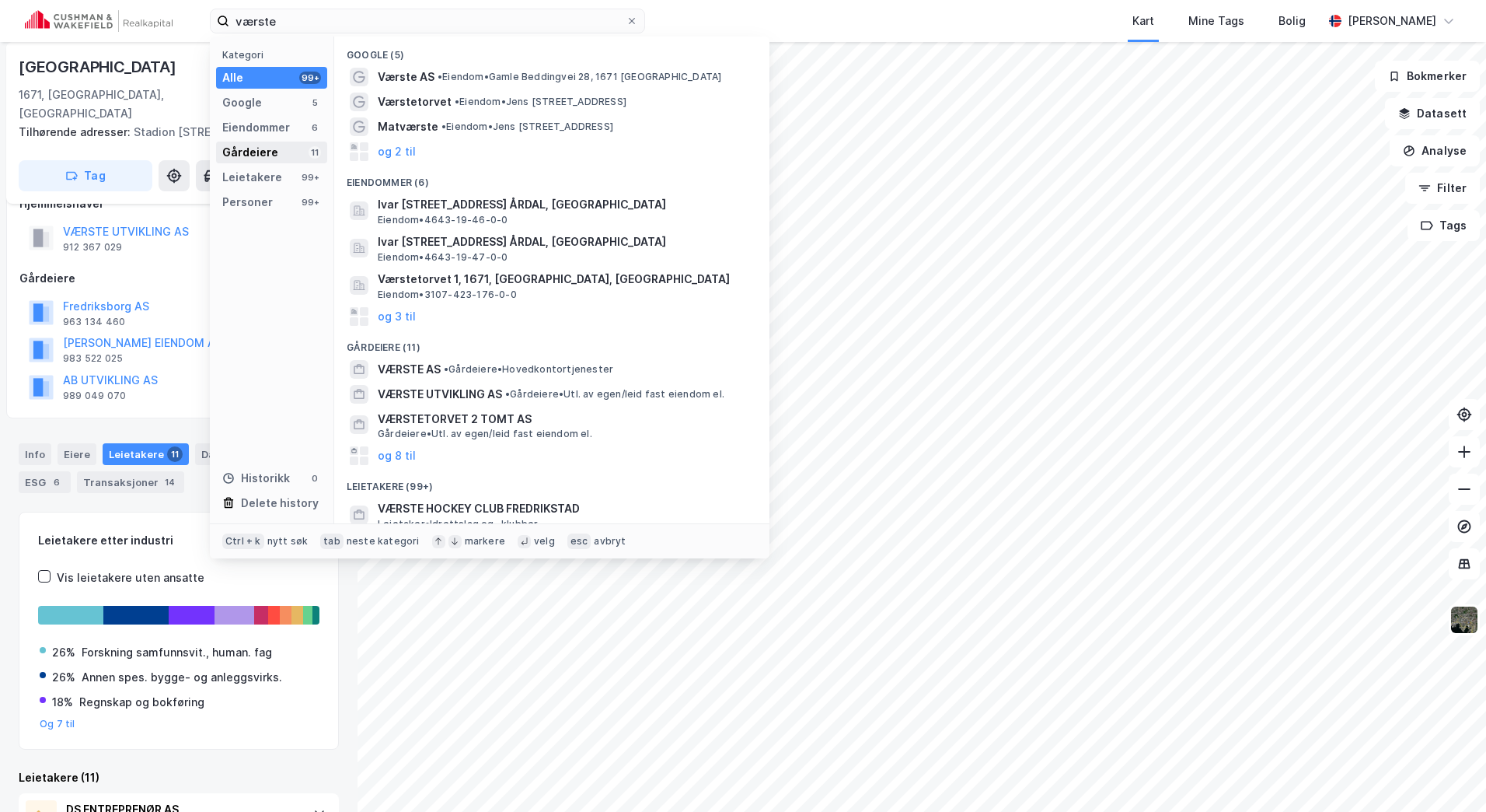
click at [252, 143] on div "Gårdeiere 11" at bounding box center [272, 153] width 111 height 22
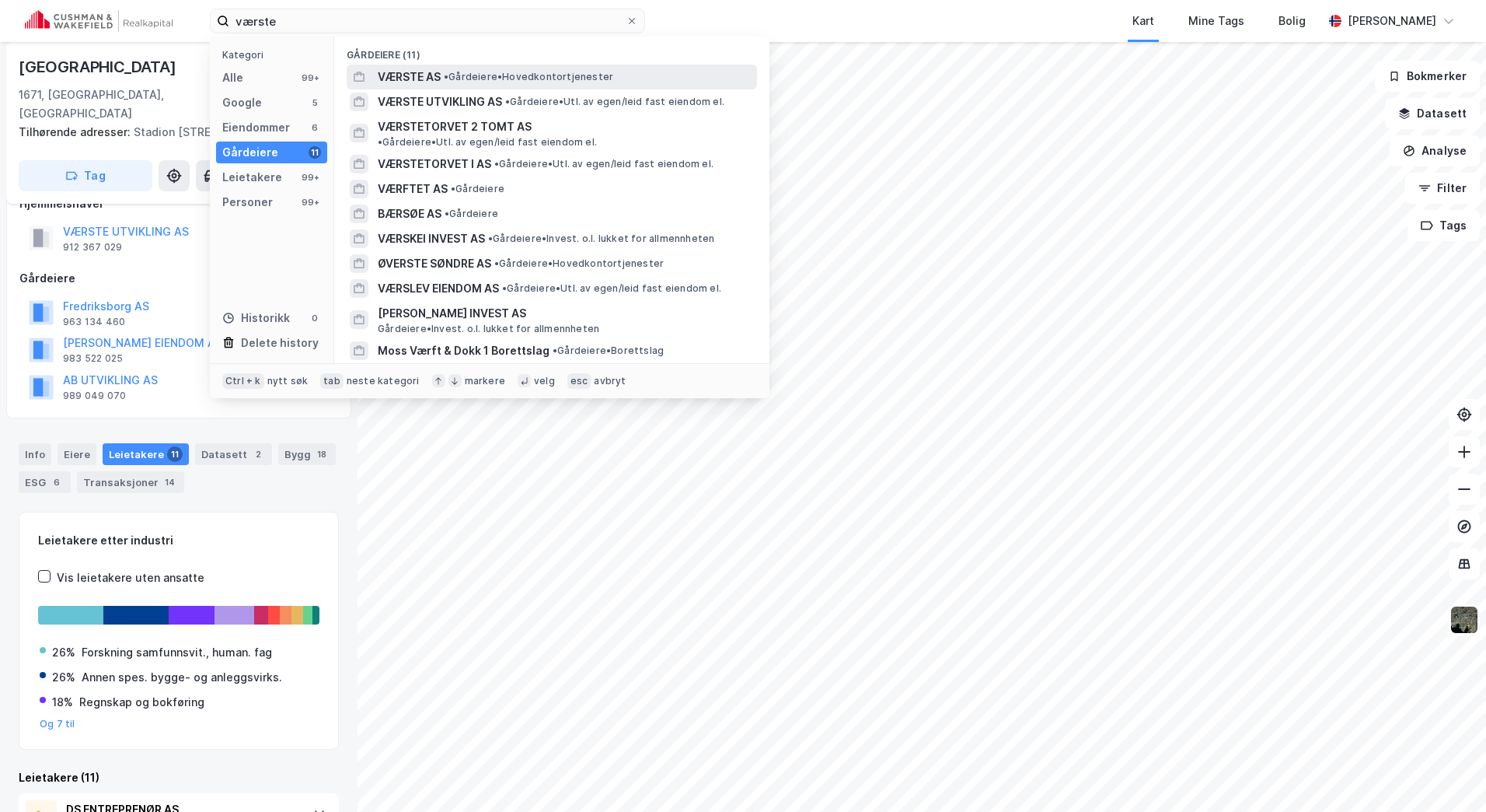
click at [406, 81] on span "VÆRSTE AS" at bounding box center [409, 76] width 63 height 19
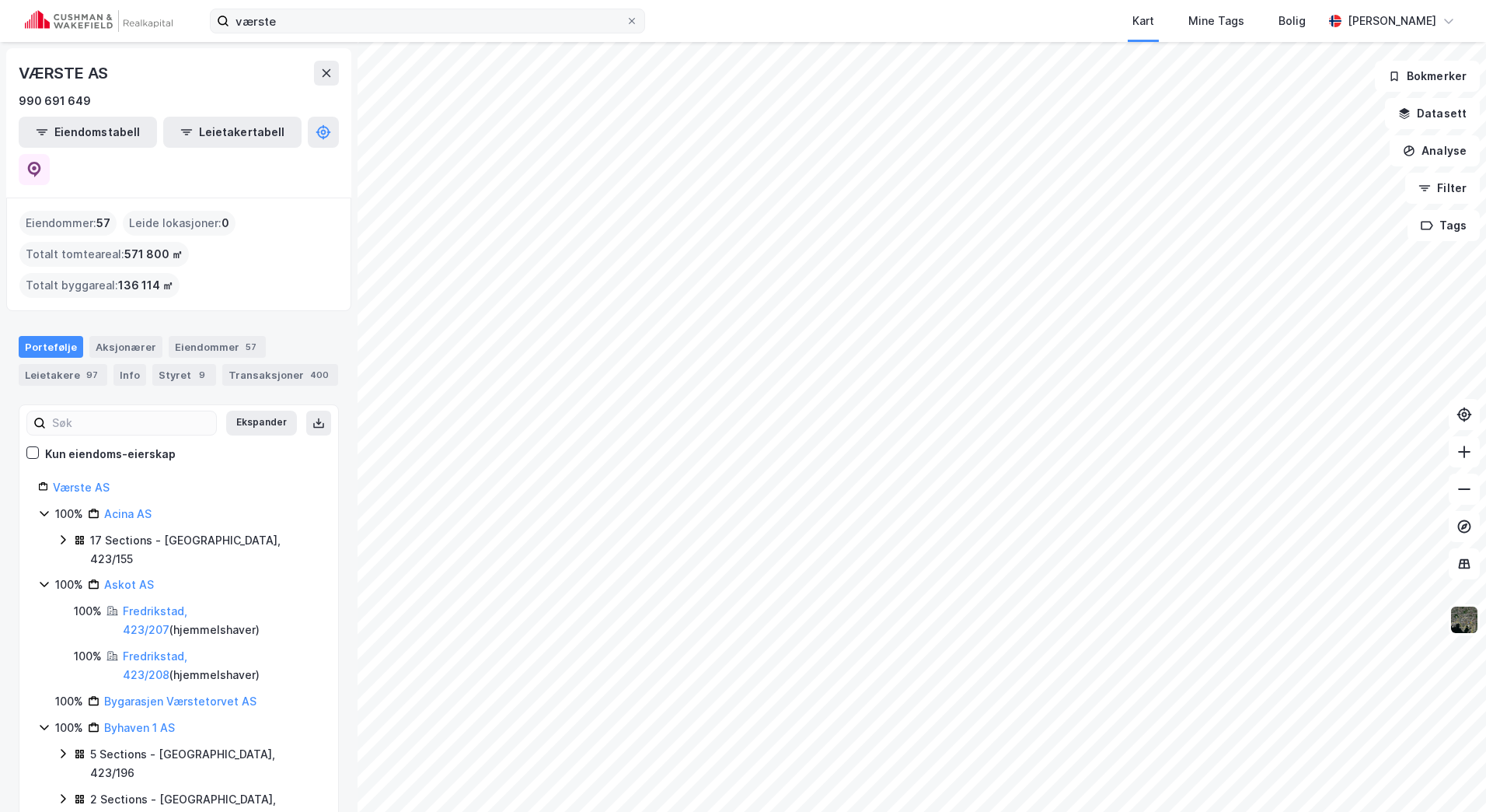
drag, startPoint x: 294, startPoint y: 35, endPoint x: 279, endPoint y: 25, distance: 18.0
click at [280, 26] on div "værste Kart Mine Tags Bolig [PERSON_NAME]" at bounding box center [743, 21] width 1486 height 42
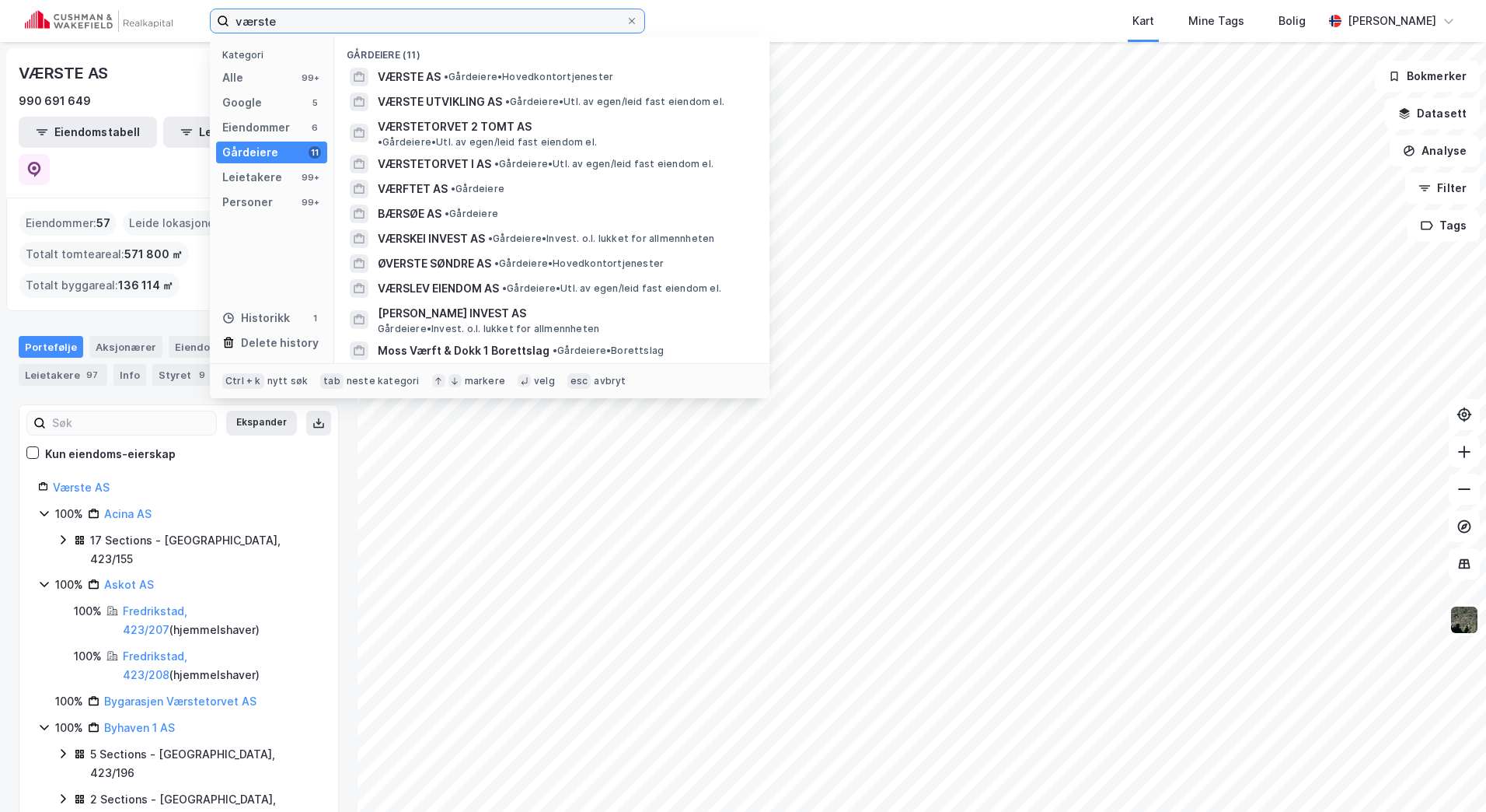
drag, startPoint x: 279, startPoint y: 19, endPoint x: 182, endPoint y: 14, distance: 97.1
click at [184, 15] on div "værste Kategori Alle 99+ Google 5 Eiendommer 6 Gårdeiere 11 Leietakere 99+ Pers…" at bounding box center [743, 21] width 1486 height 42
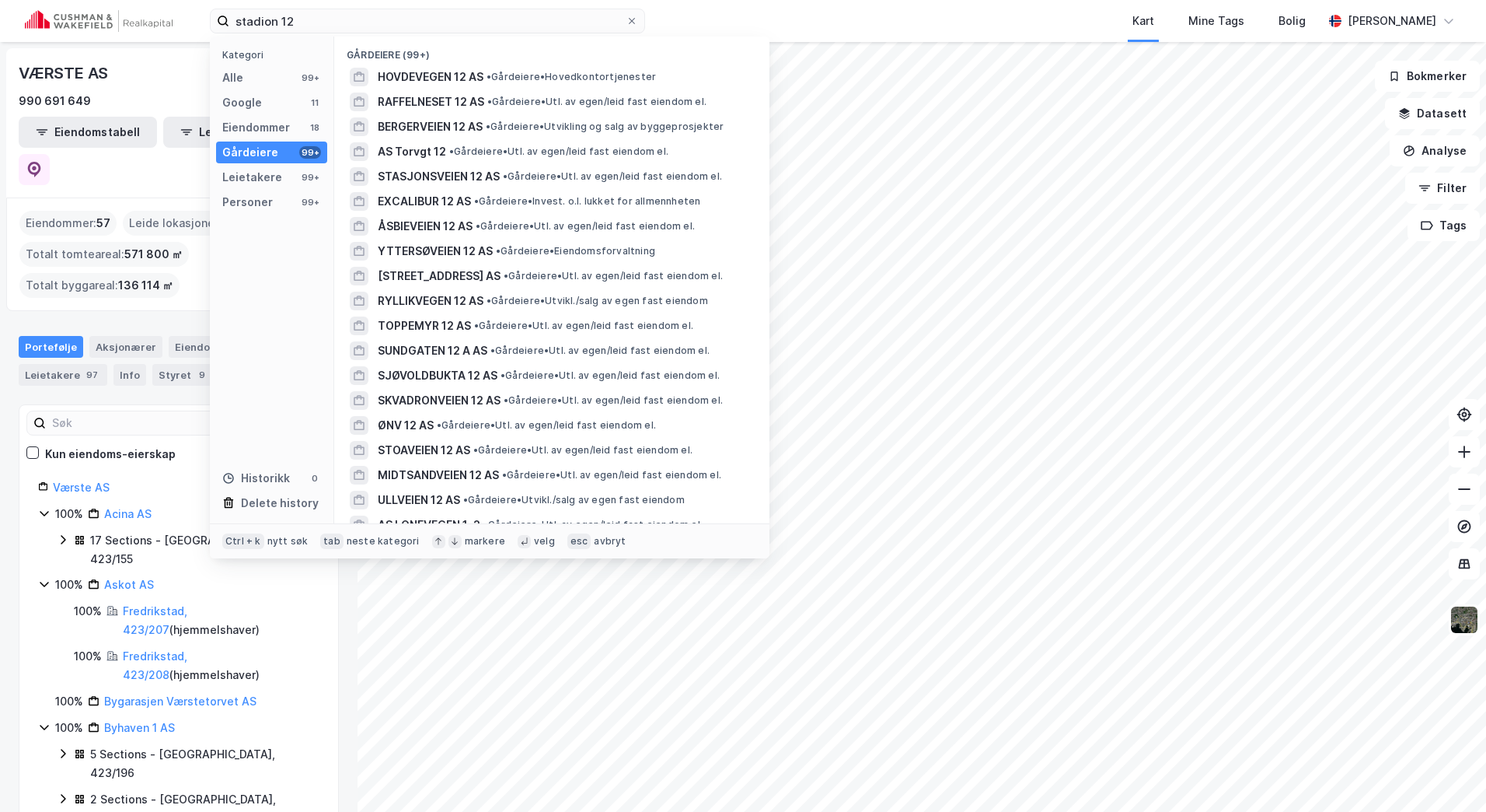
click at [305, 64] on div "Kategori Alle 99+ Google 11 Eiendommer 18 Gårdeiere 99+ Leietakere 99+ Personer…" at bounding box center [272, 280] width 124 height 487
click at [292, 74] on div "Alle 99+" at bounding box center [272, 78] width 111 height 22
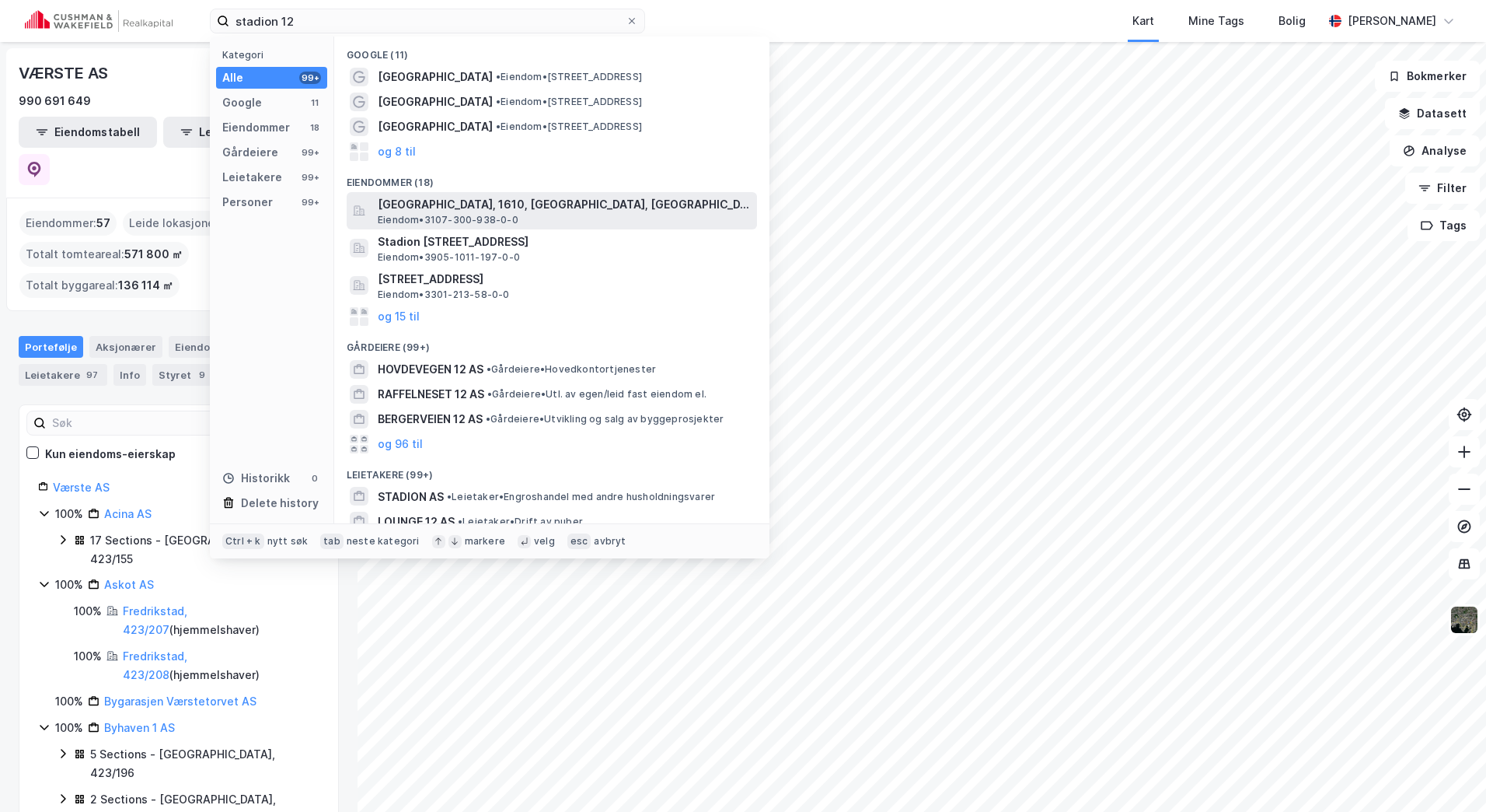
click at [547, 208] on span "[GEOGRAPHIC_DATA], 1610, [GEOGRAPHIC_DATA], [GEOGRAPHIC_DATA]" at bounding box center [564, 204] width 373 height 19
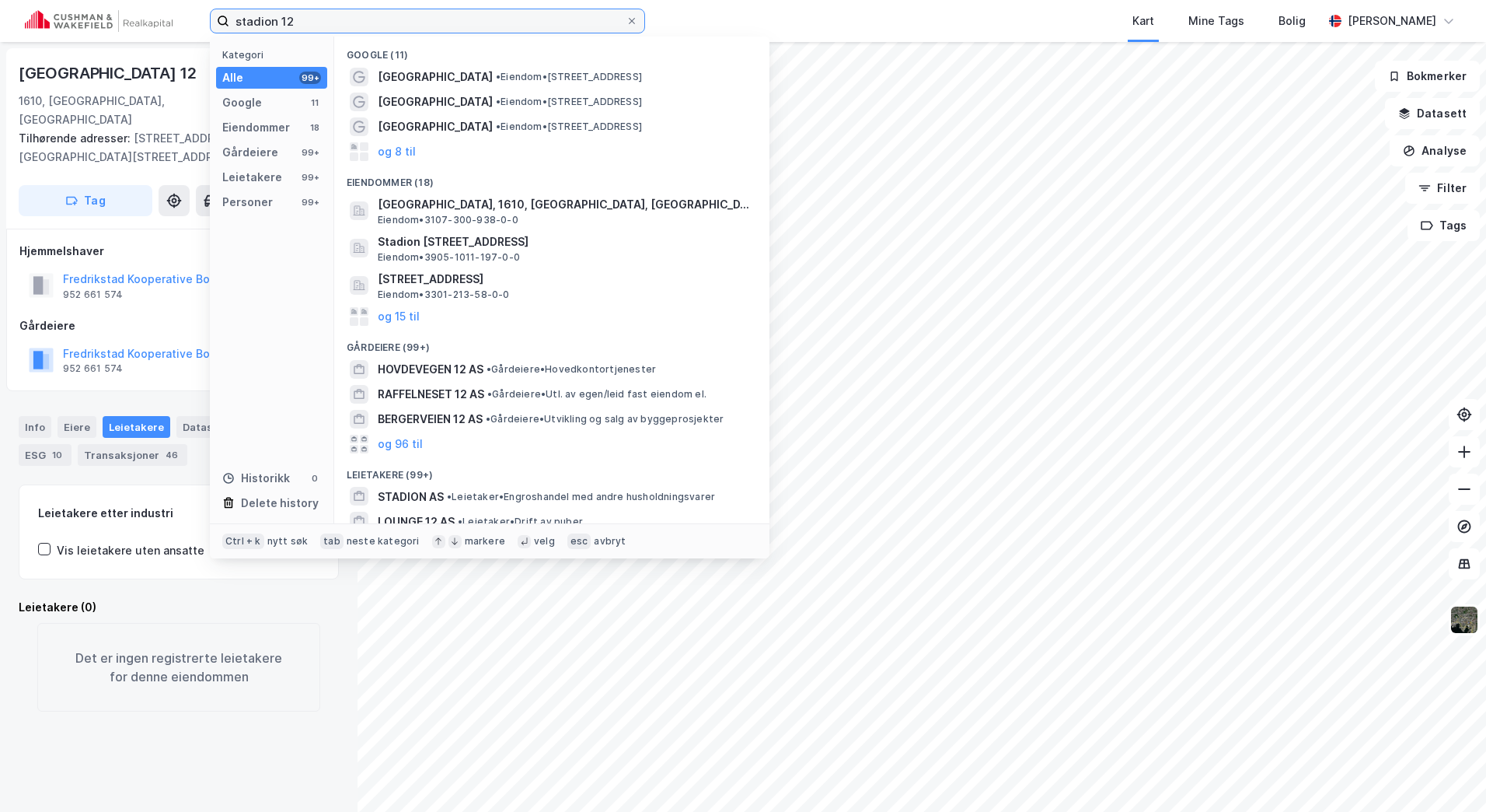
drag, startPoint x: 349, startPoint y: 25, endPoint x: 341, endPoint y: 25, distance: 8.0
click at [341, 25] on input "stadion 12" at bounding box center [427, 21] width 396 height 24
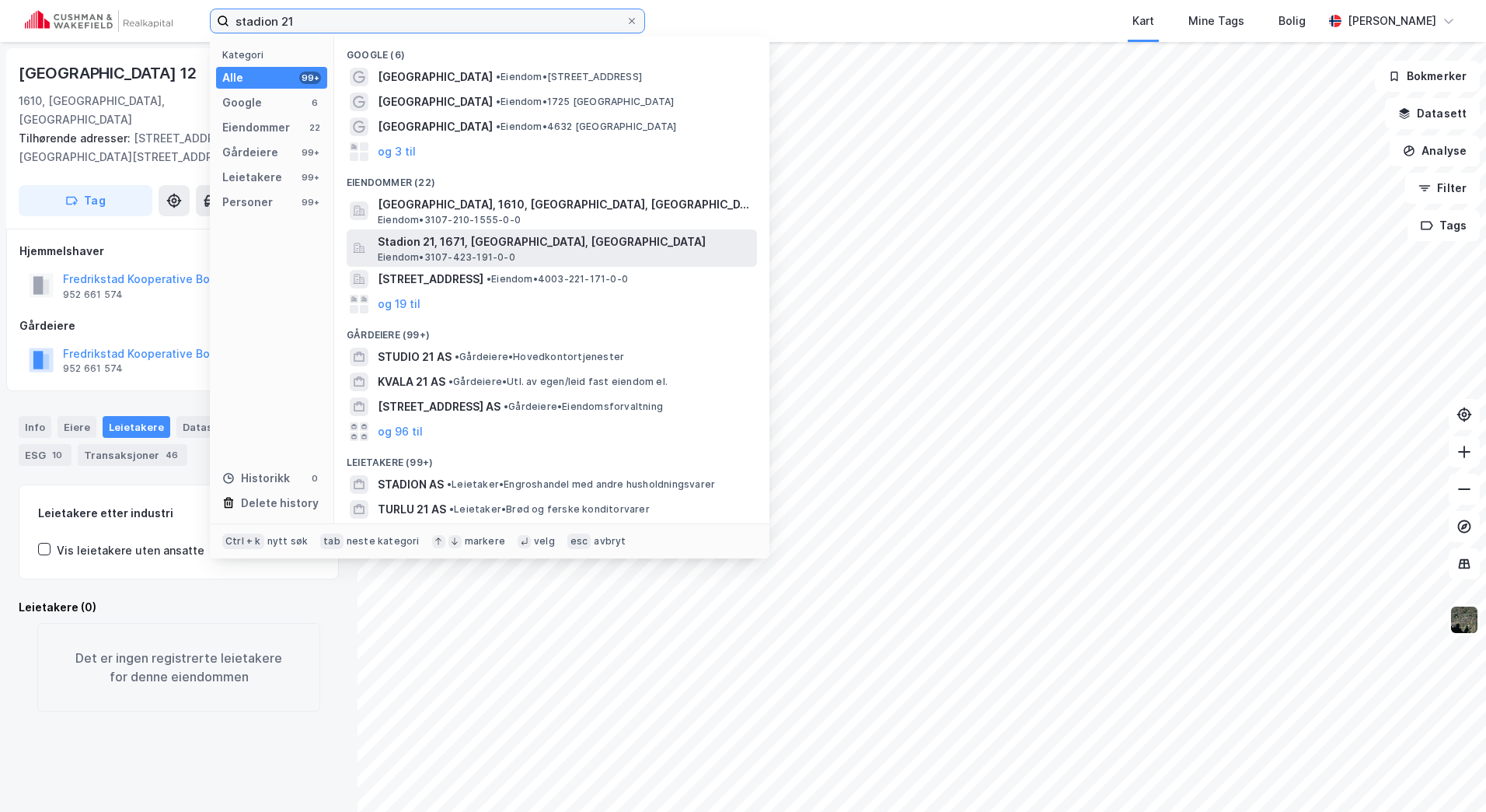
type input "stadion 21"
click at [532, 240] on span "Stadion 21, 1671, [GEOGRAPHIC_DATA], [GEOGRAPHIC_DATA]" at bounding box center [564, 242] width 373 height 19
